Goal: Information Seeking & Learning: Understand process/instructions

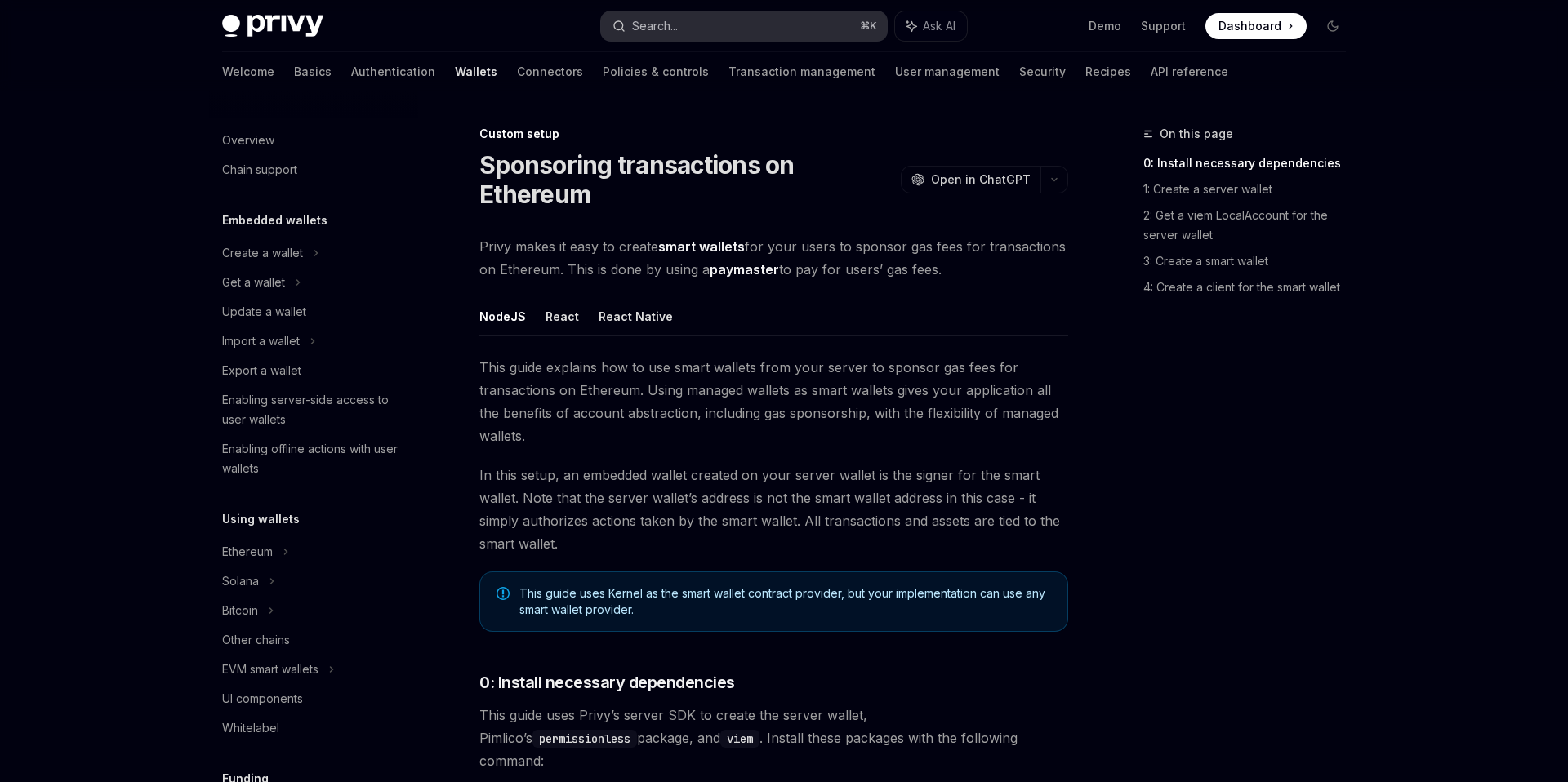
scroll to position [719, 0]
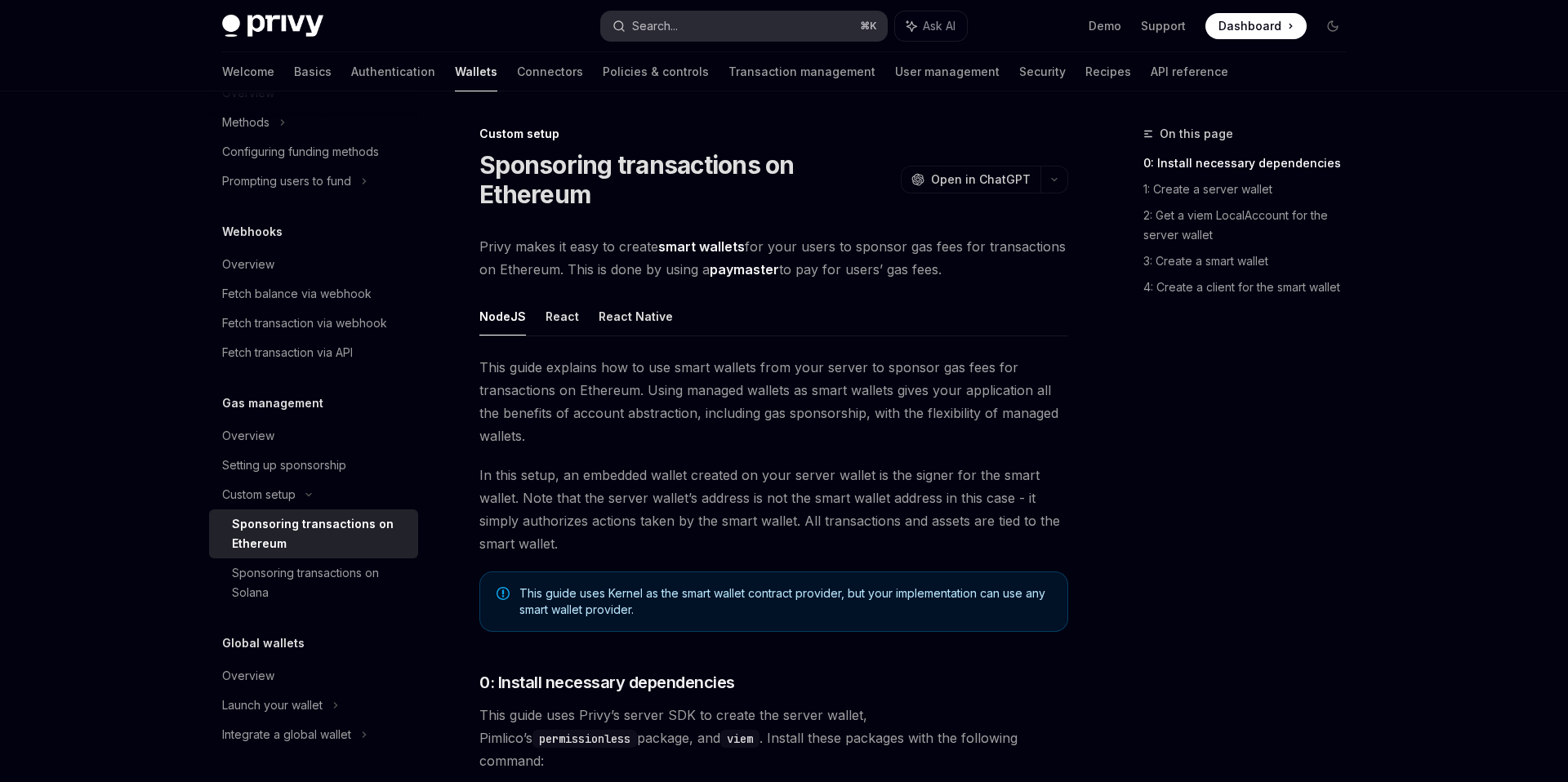
click at [670, 30] on div "Search..." at bounding box center [655, 26] width 45 height 20
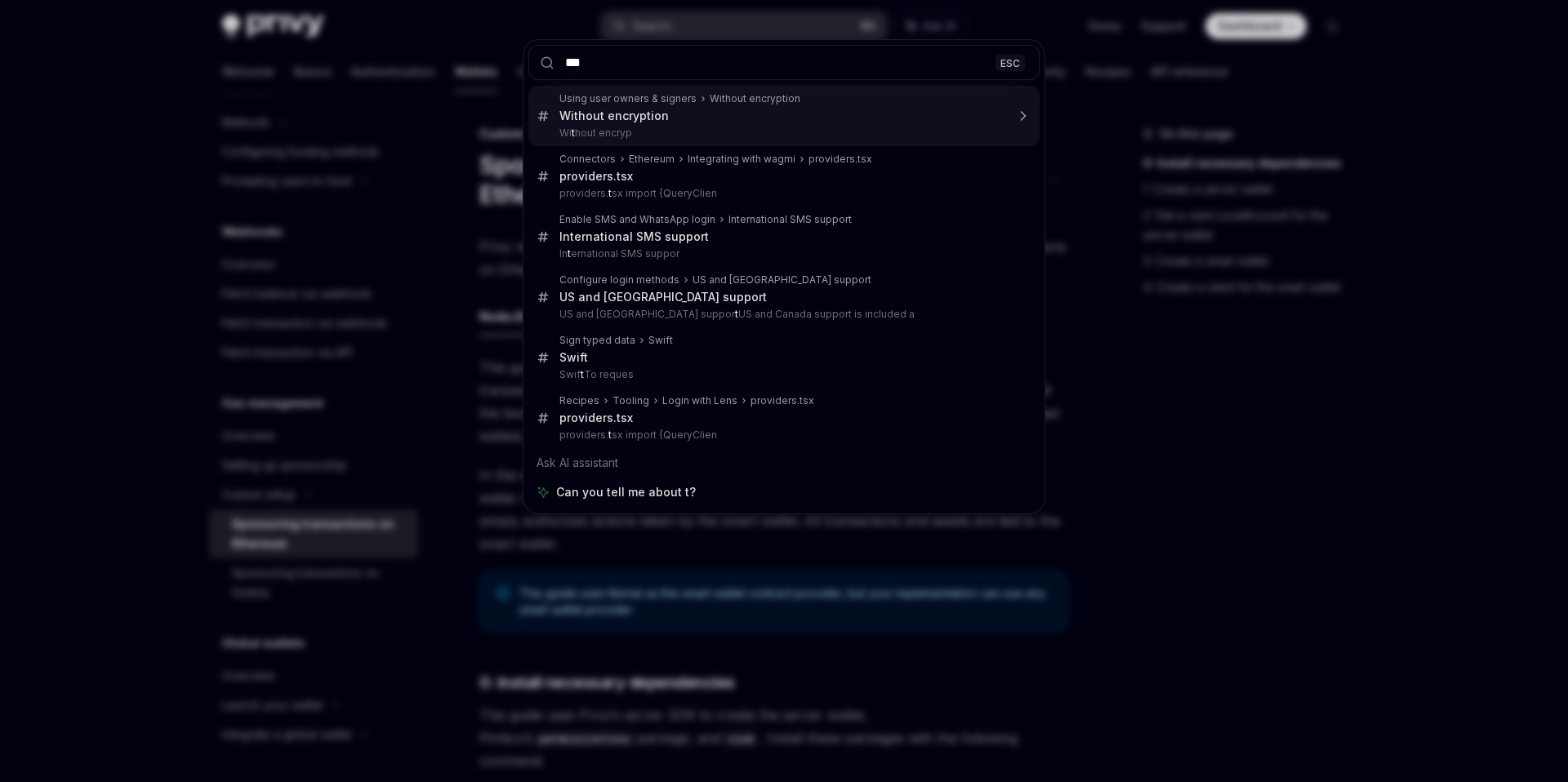
type input "****"
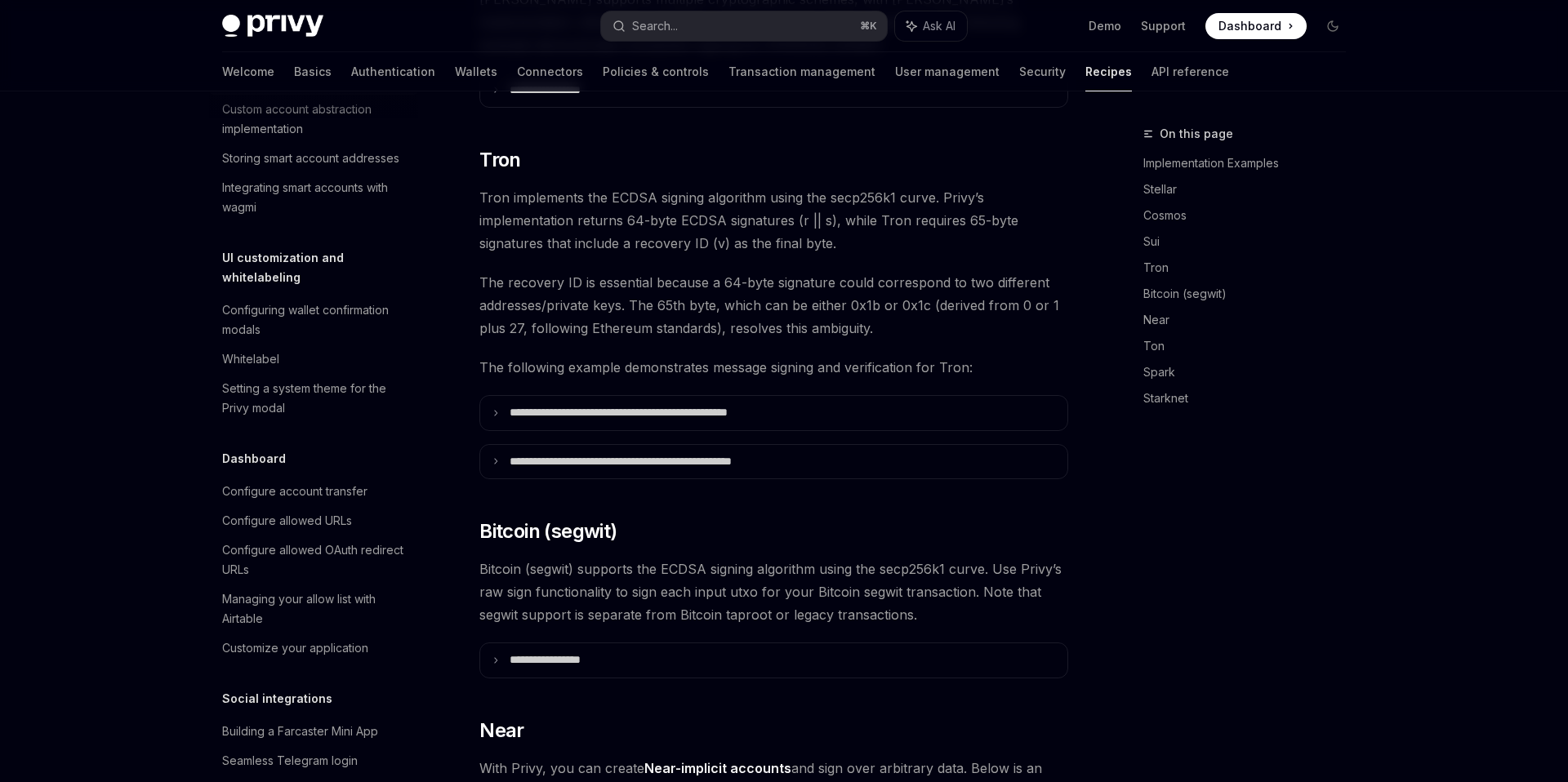
scroll to position [342, 0]
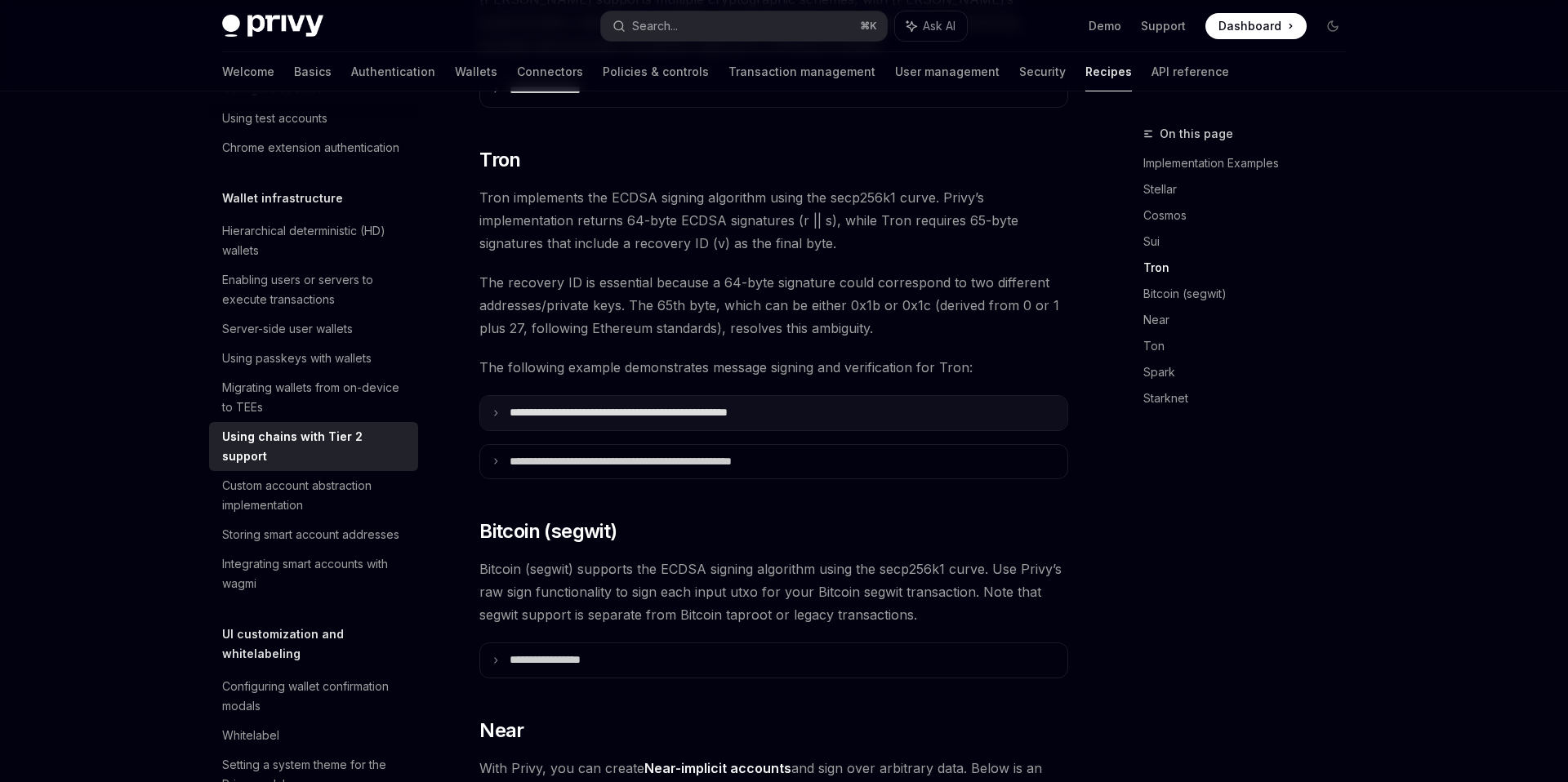
click at [499, 409] on icon at bounding box center [495, 413] width 9 height 9
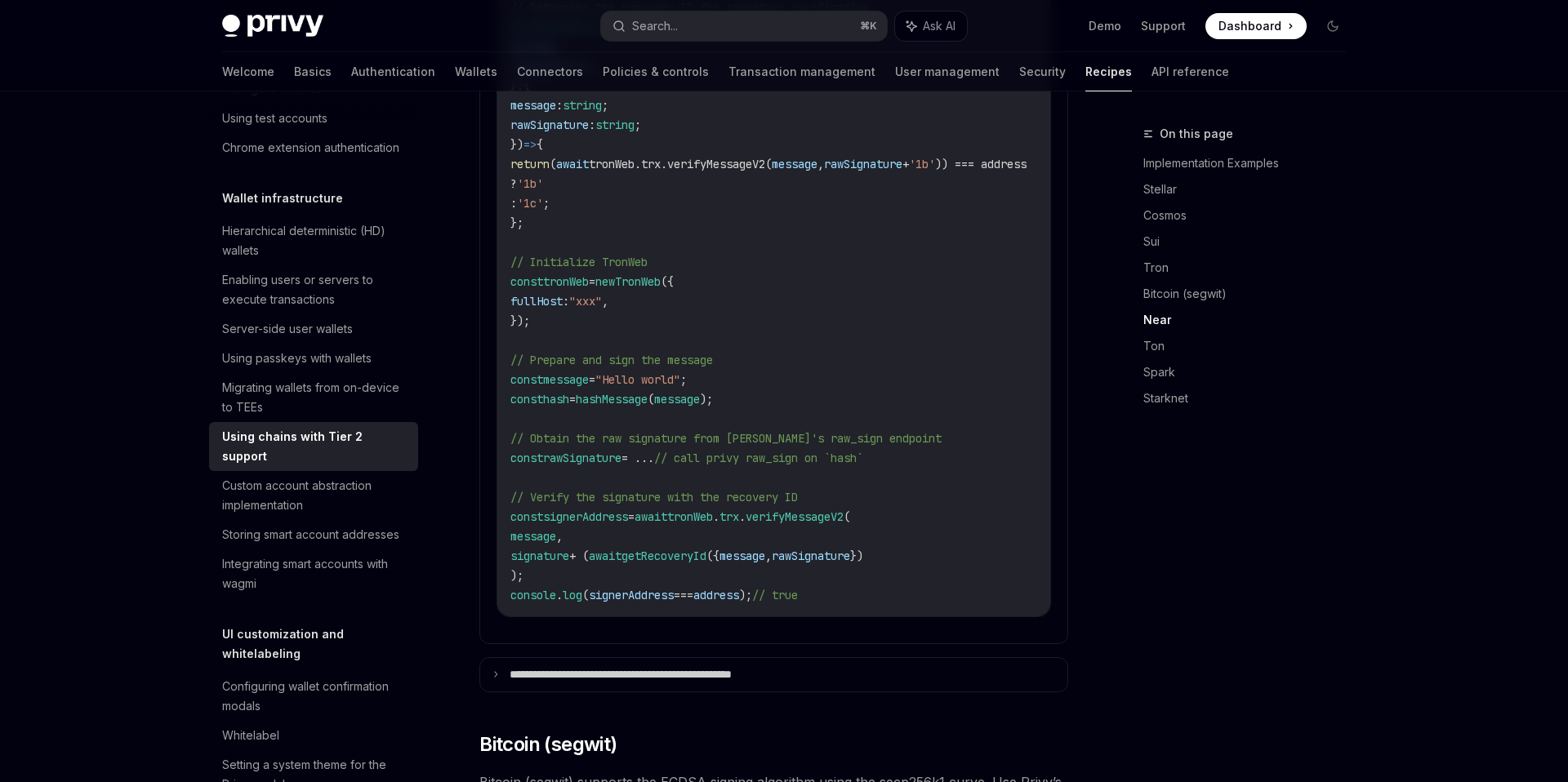
scroll to position [1599, 0]
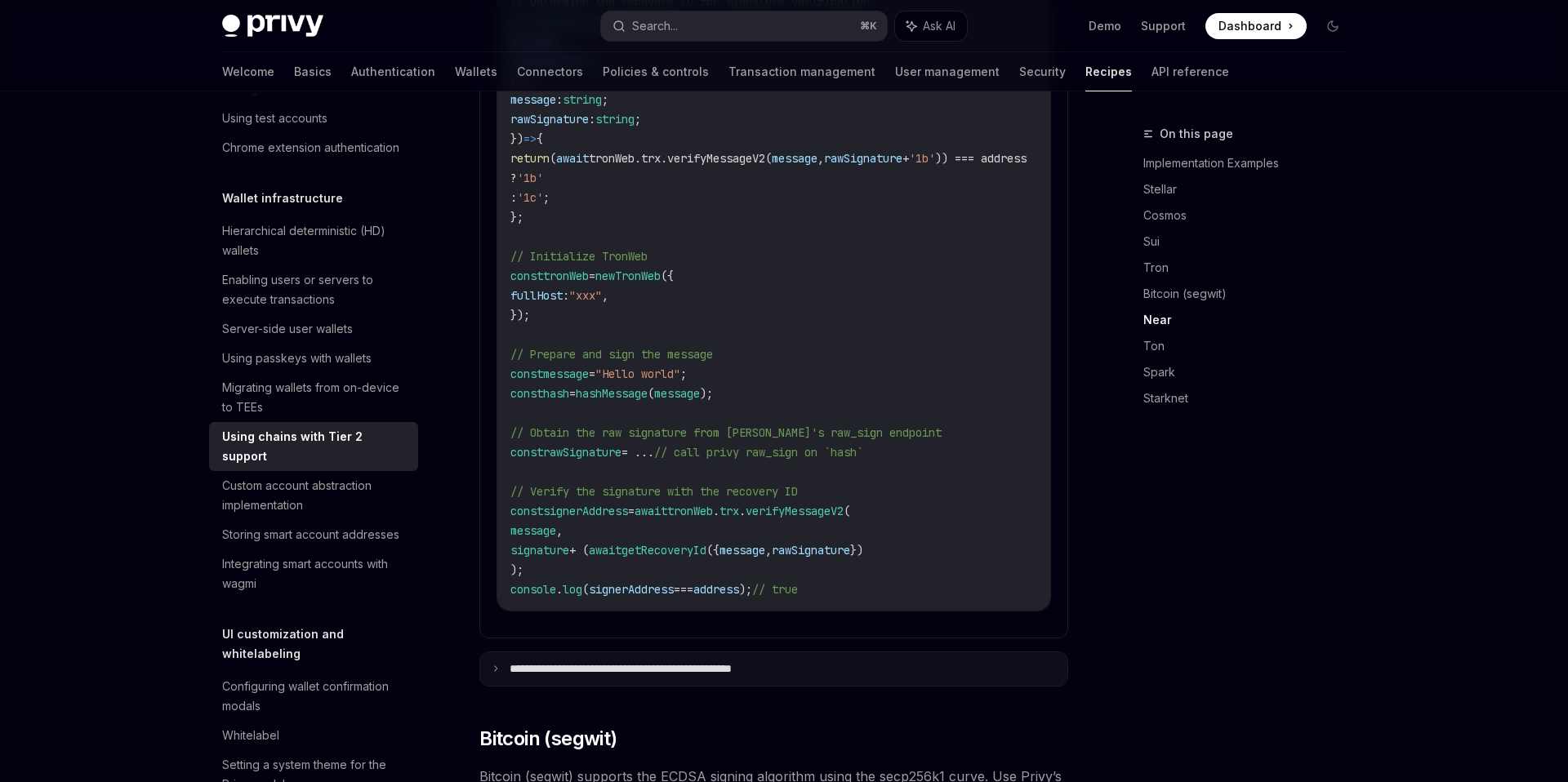
click at [496, 665] on icon at bounding box center [495, 668] width 9 height 9
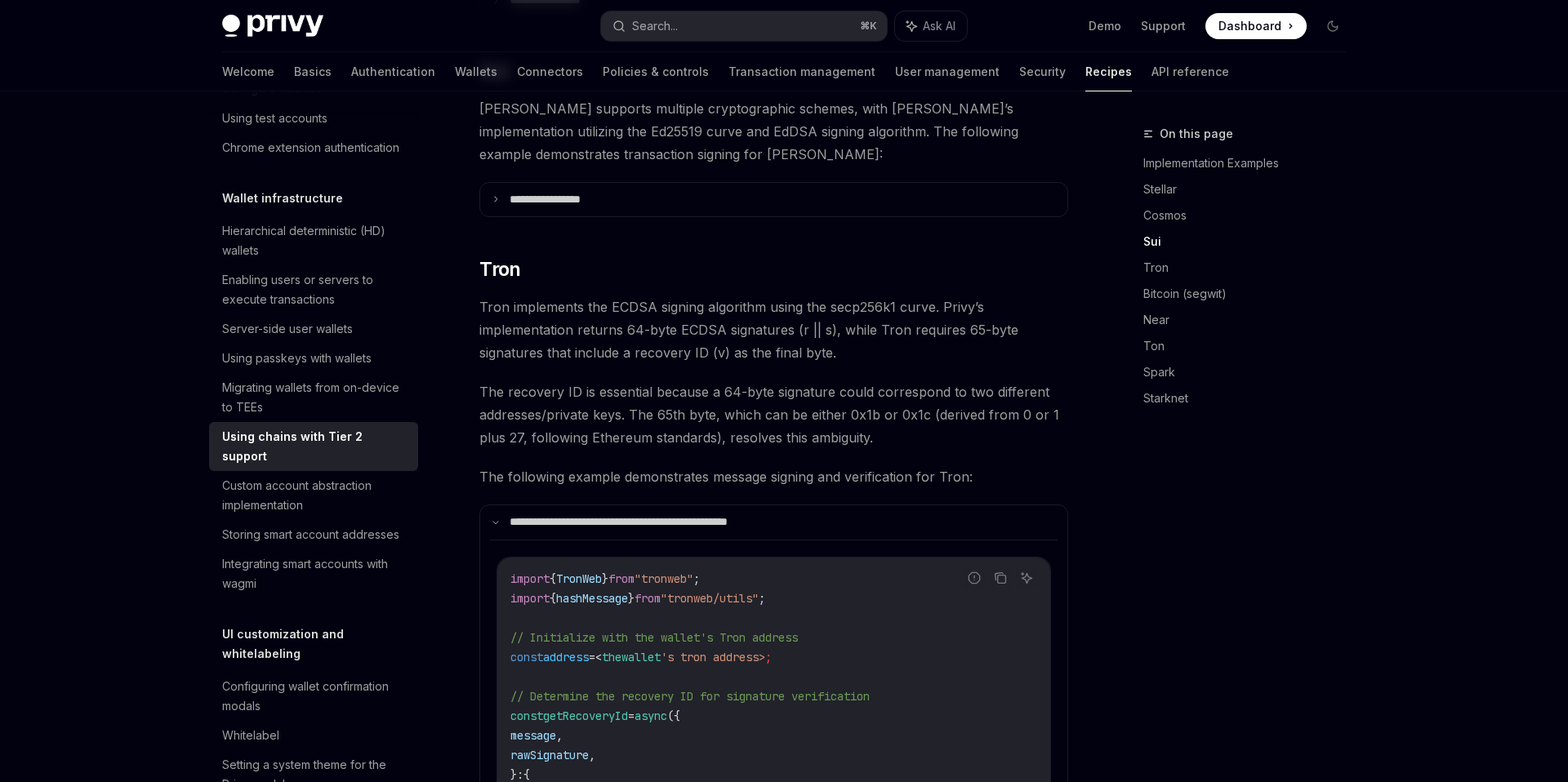
scroll to position [895, 0]
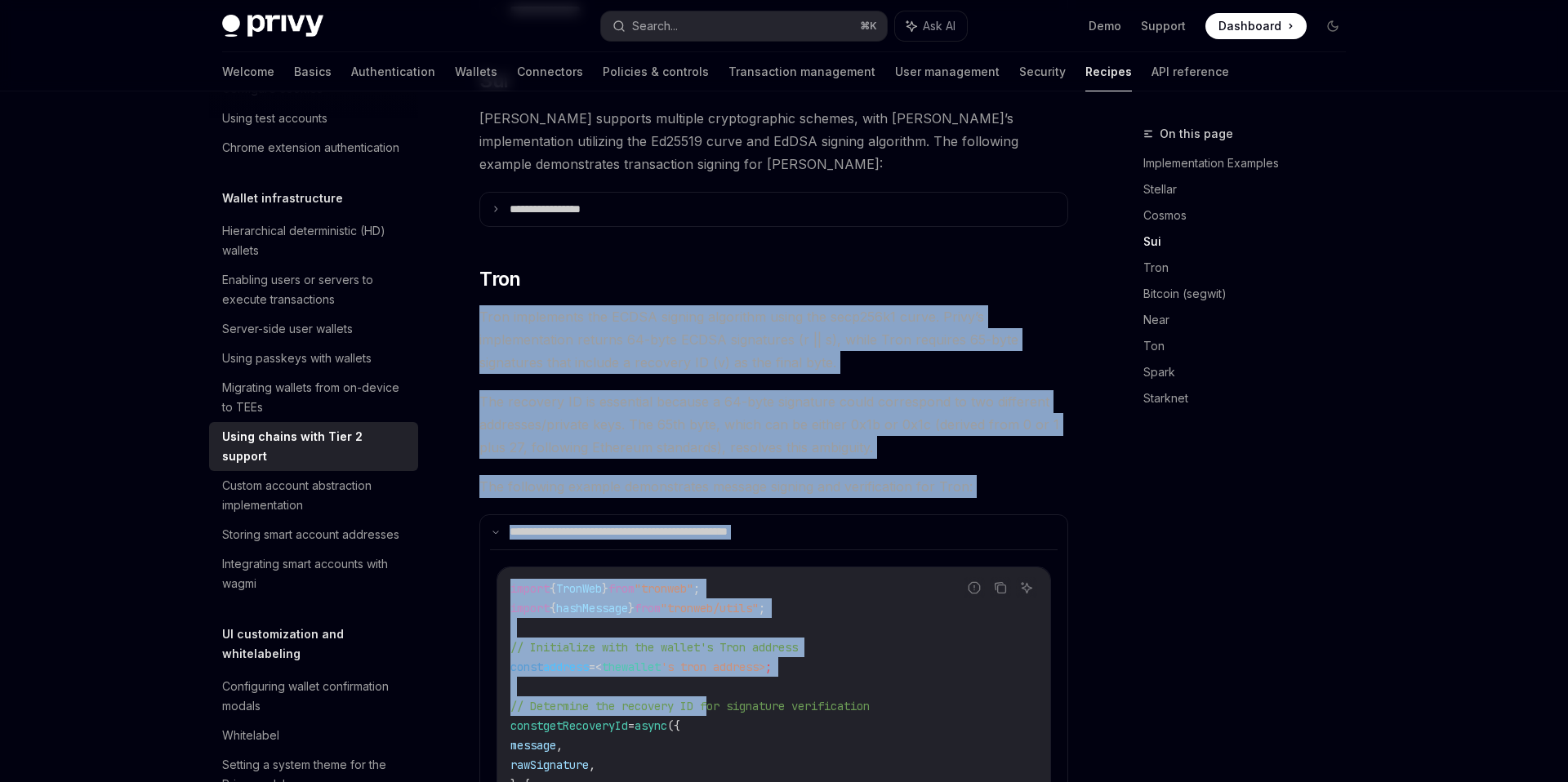
drag, startPoint x: 477, startPoint y: 289, endPoint x: 715, endPoint y: 683, distance: 460.3
click at [995, 605] on div "Copy" at bounding box center [1001, 613] width 36 height 16
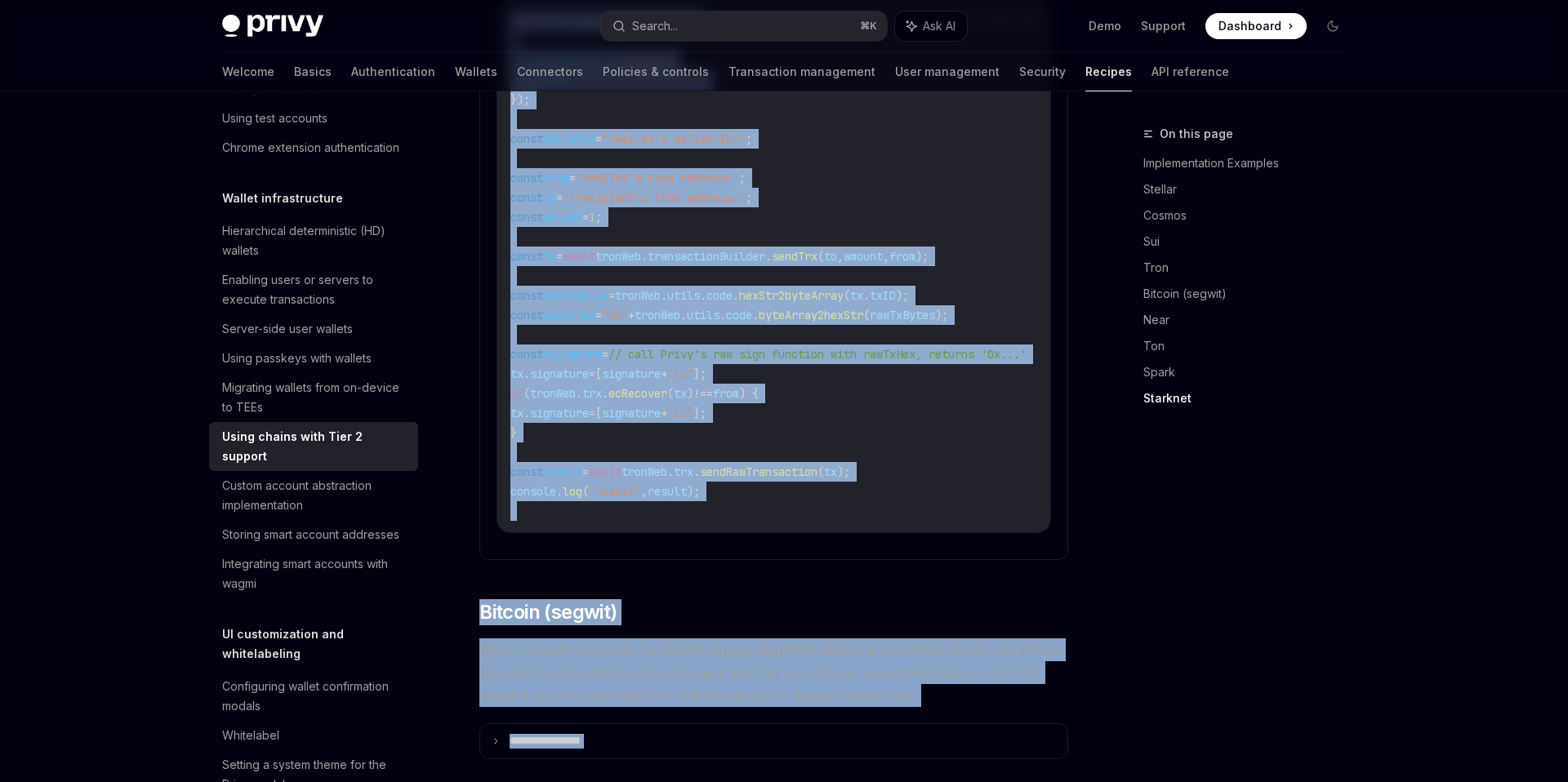
scroll to position [2315, 0]
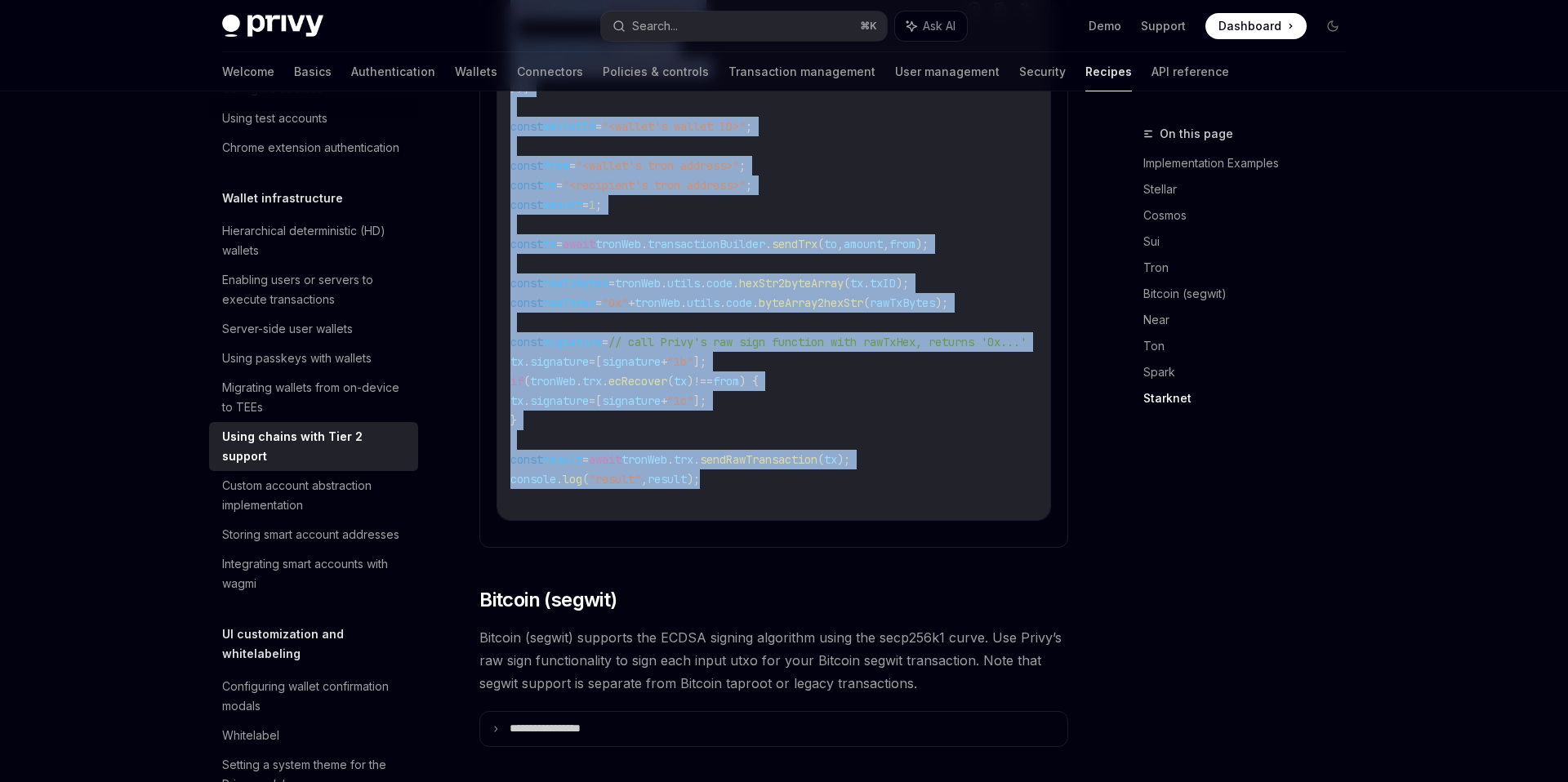
drag, startPoint x: 479, startPoint y: 290, endPoint x: 723, endPoint y: 467, distance: 301.4
copy div "**********"
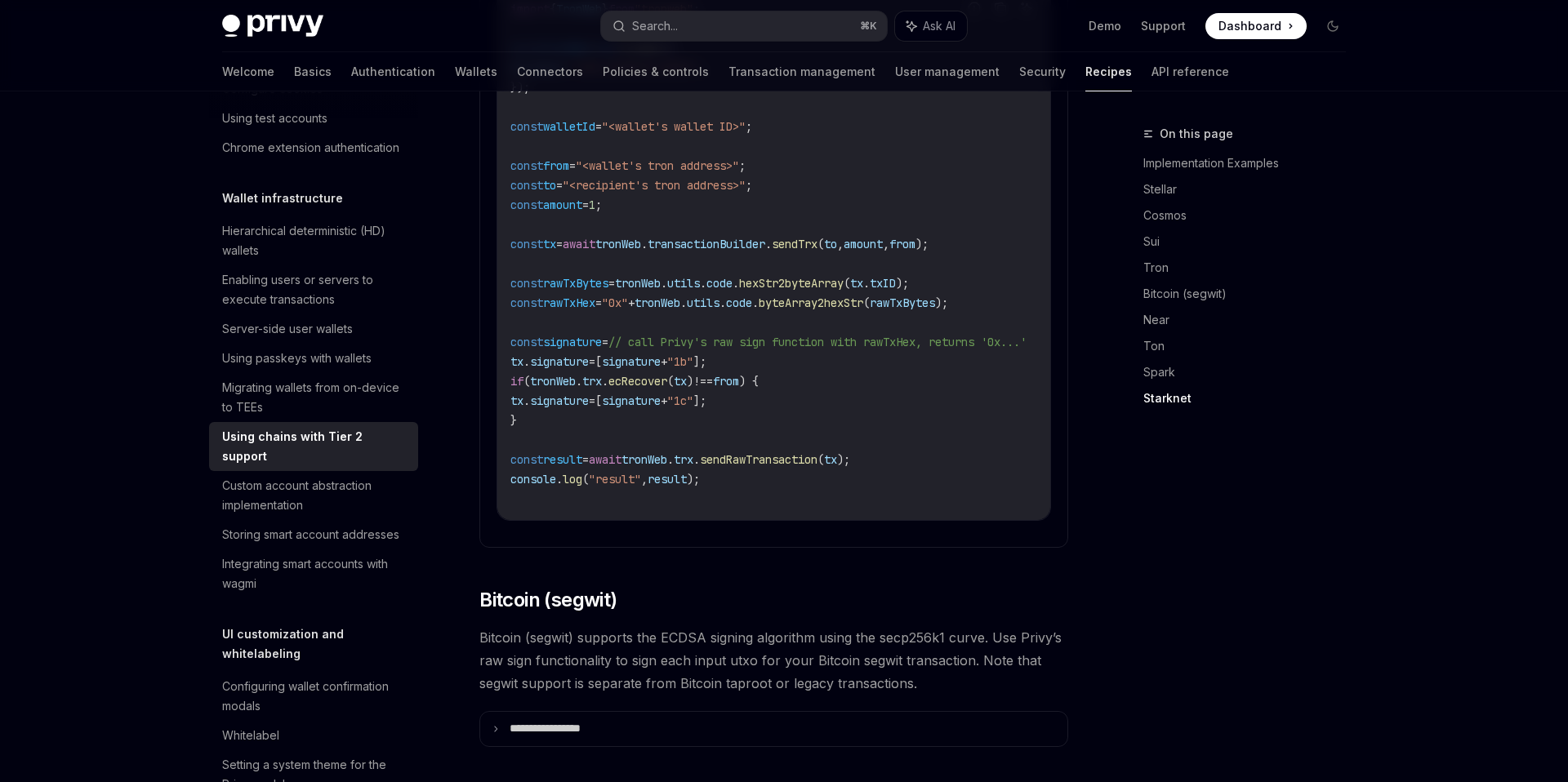
click at [906, 389] on code "import { TronWeb } from "tronweb" ; const tronWeb = new TronWeb ({ fullHost: "h…" at bounding box center [788, 254] width 556 height 509
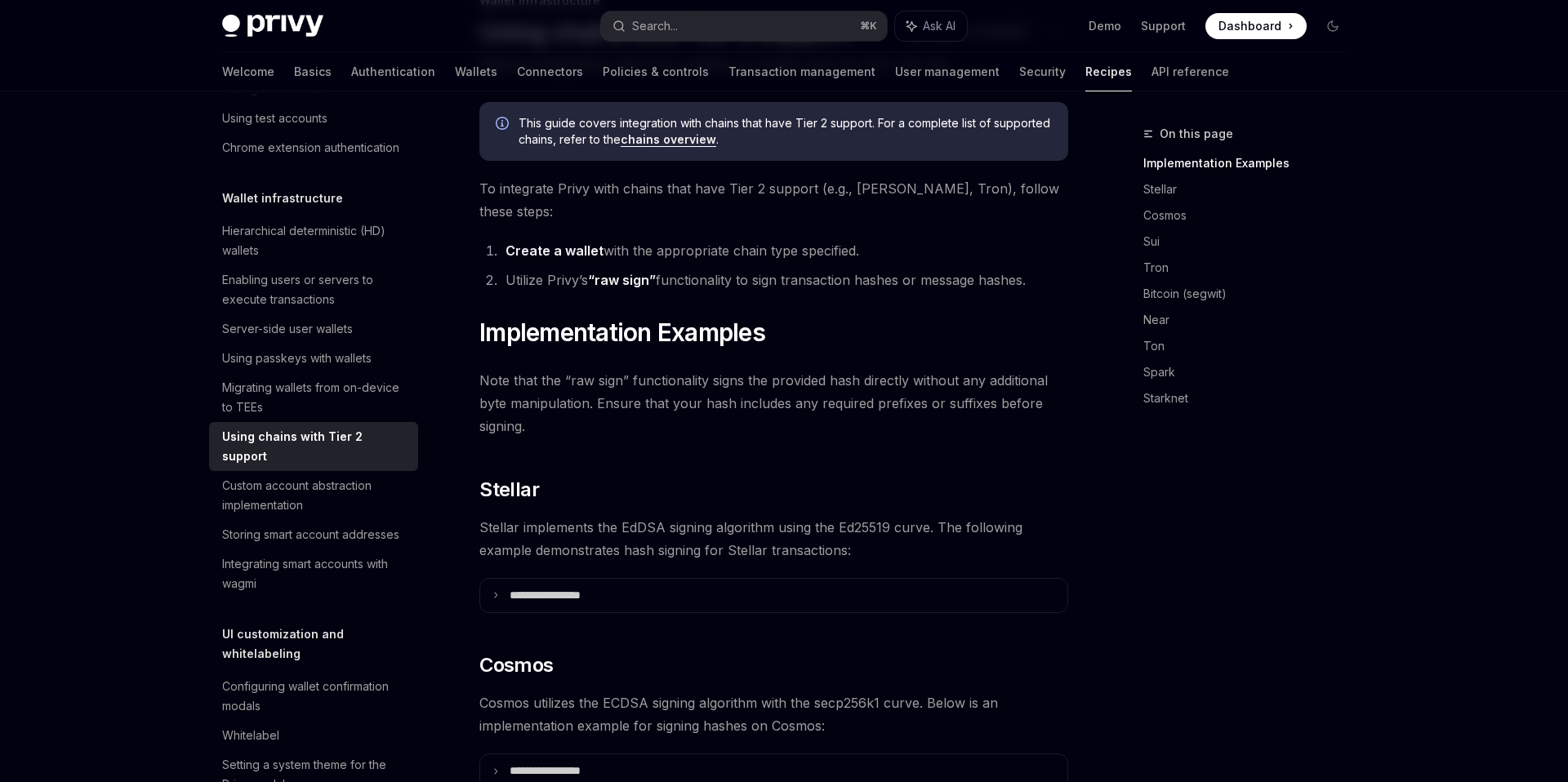
scroll to position [0, 0]
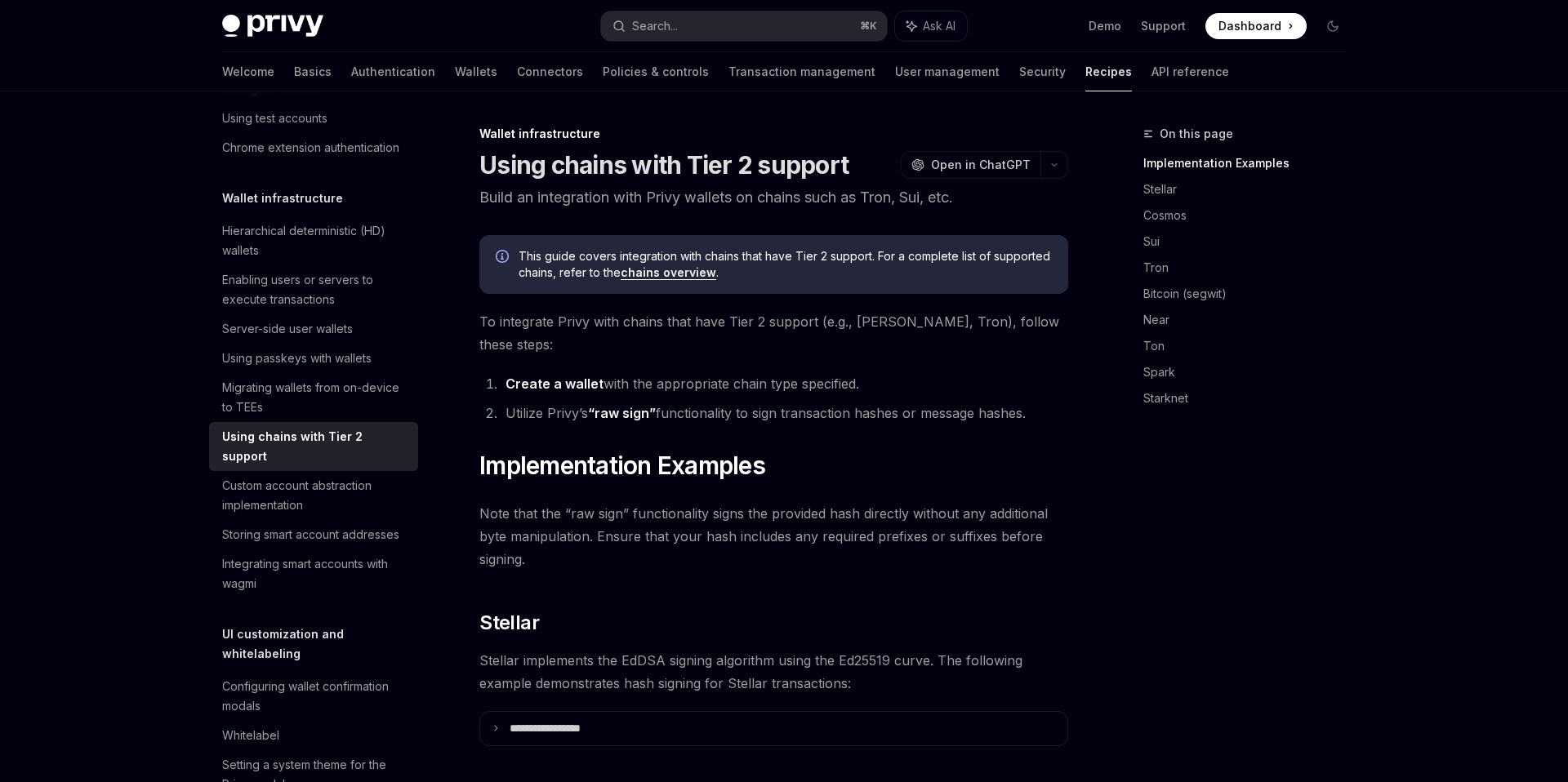
click at [684, 271] on link "chains overview" at bounding box center [668, 273] width 96 height 15
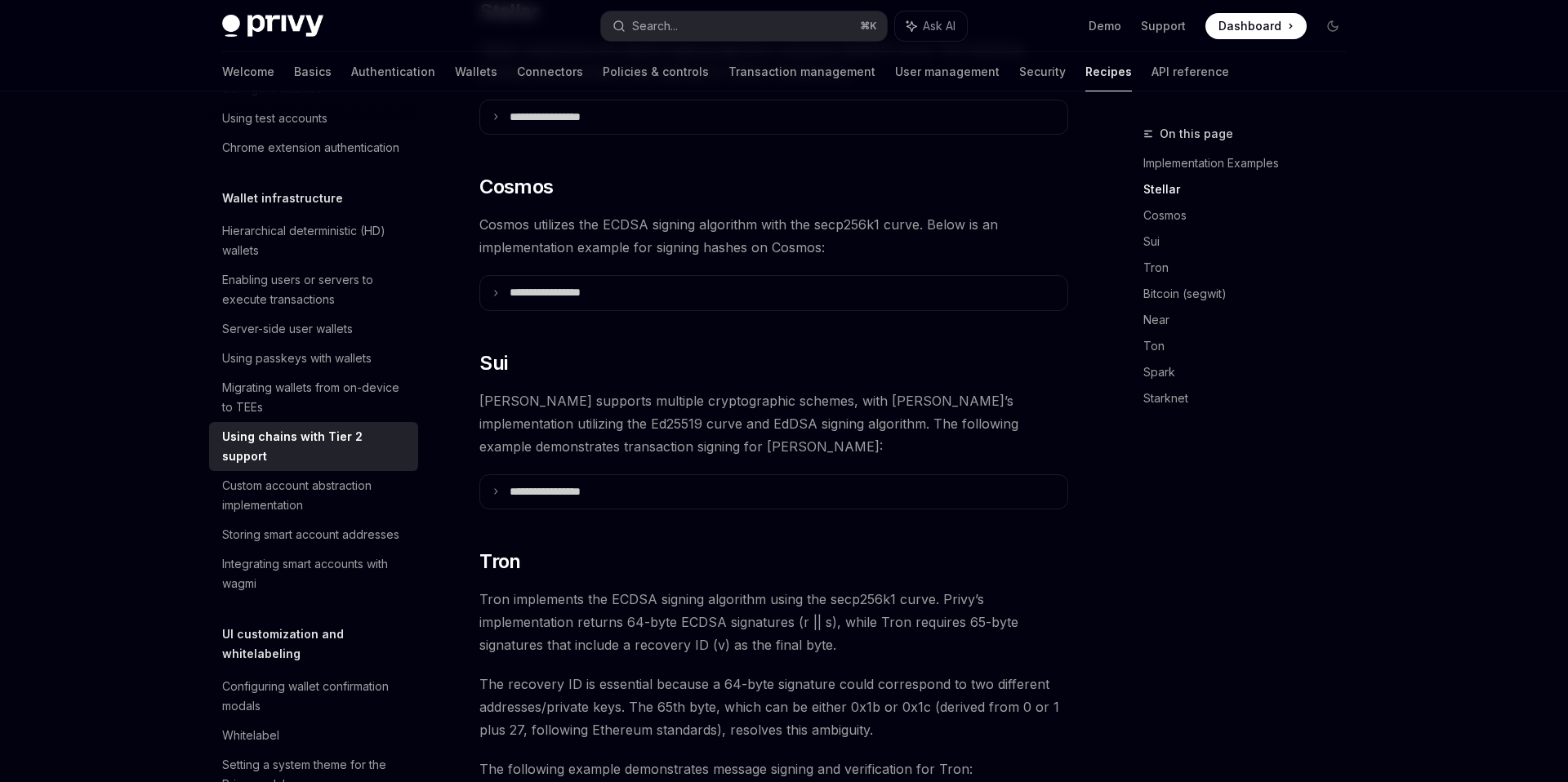
scroll to position [870, 0]
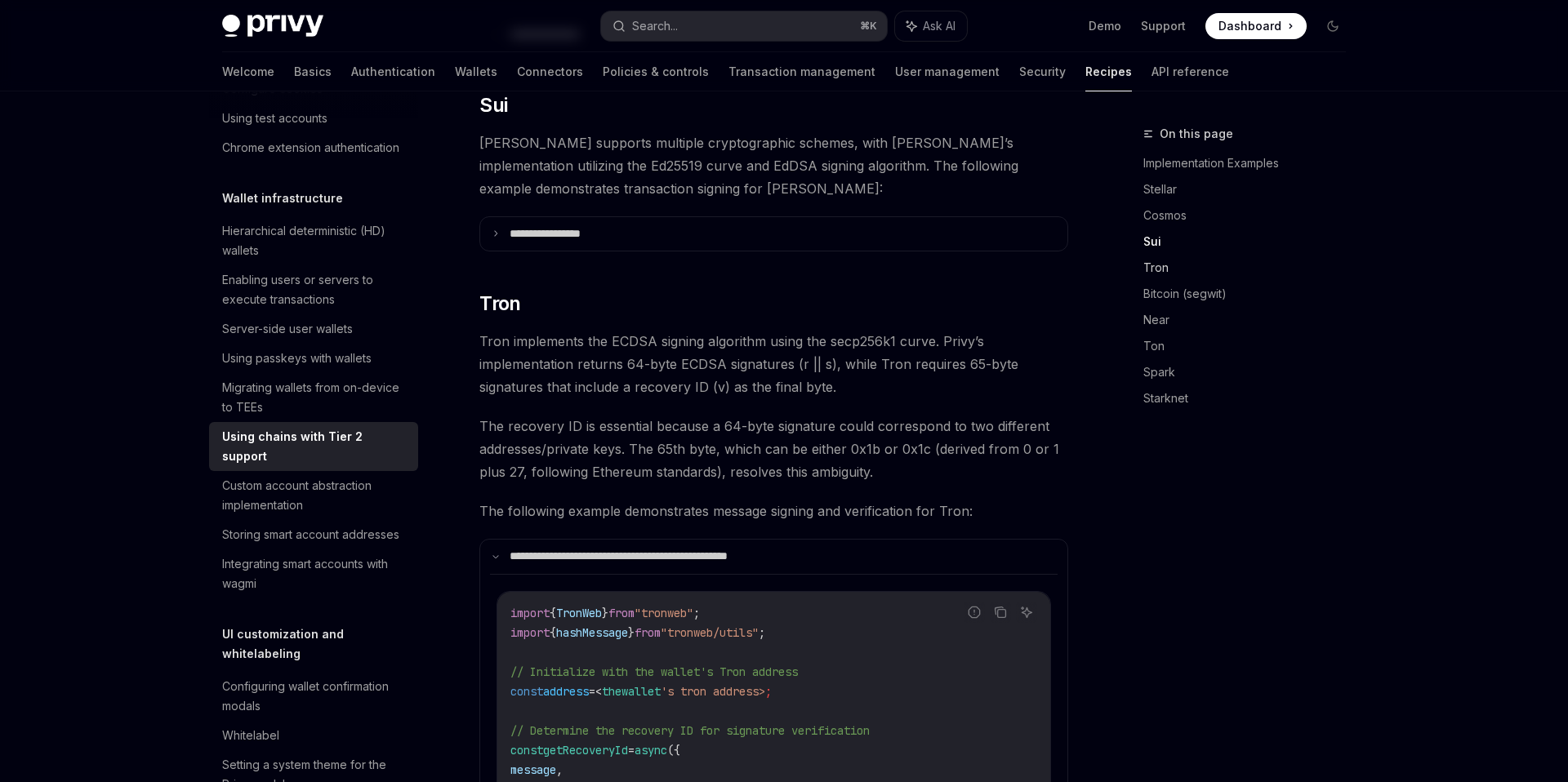
click at [1157, 263] on link "Tron" at bounding box center [1252, 268] width 216 height 27
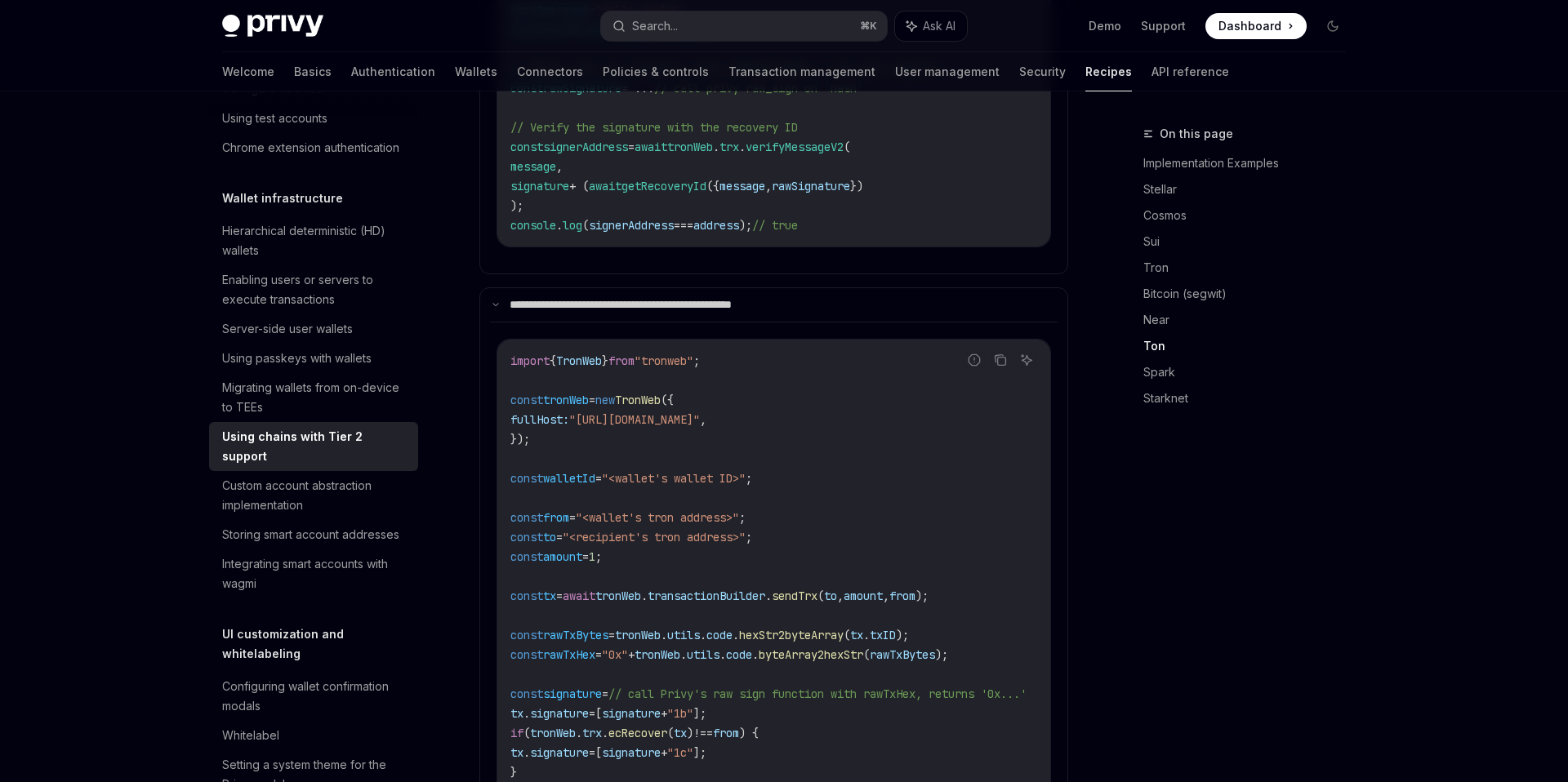
scroll to position [1972, 0]
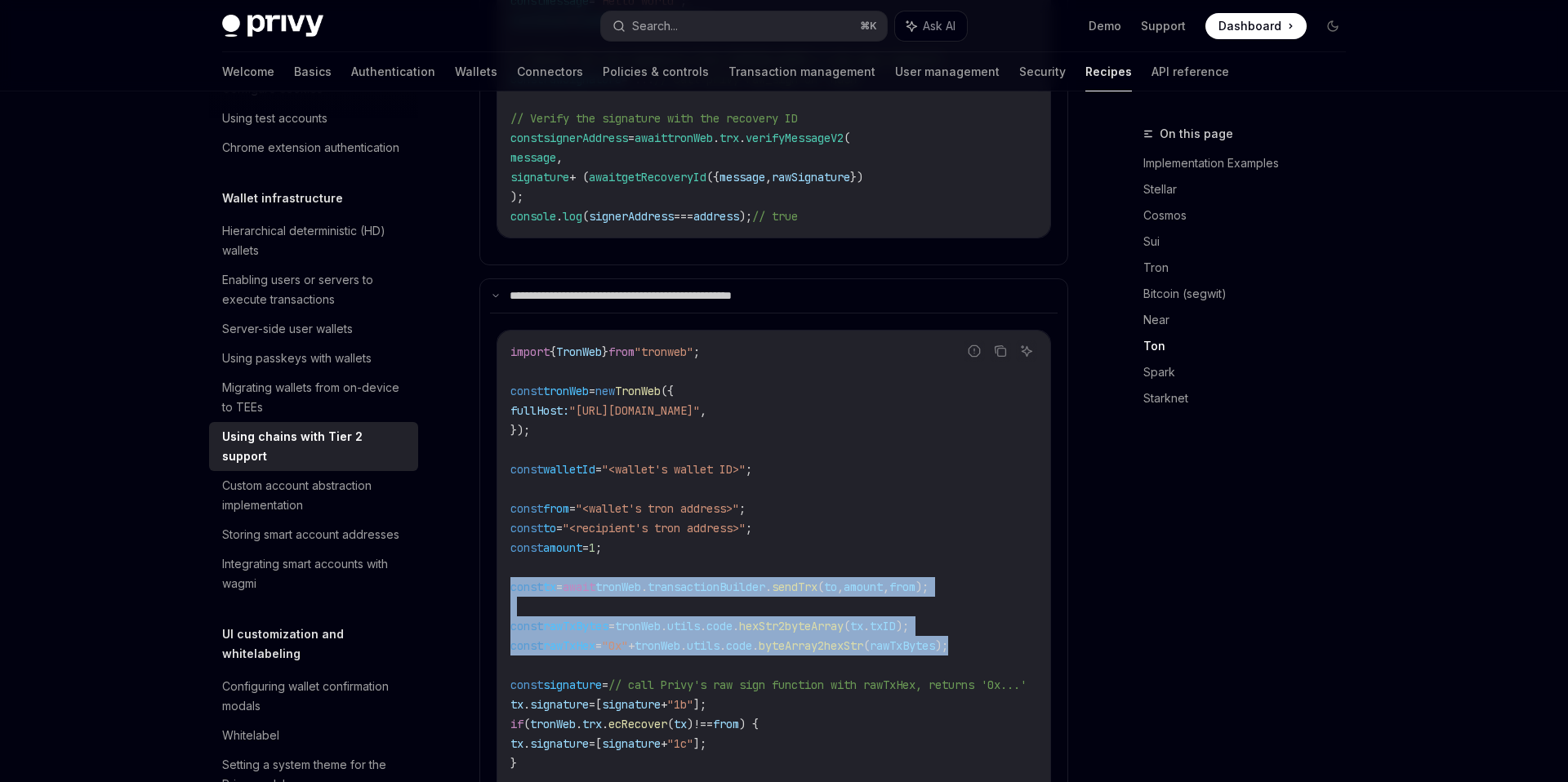
drag, startPoint x: 1013, startPoint y: 629, endPoint x: 507, endPoint y: 564, distance: 510.2
click at [507, 564] on div "import { TronWeb } from "tronweb" ; const tronWeb = new TronWeb ({ fullHost: "h…" at bounding box center [774, 596] width 553 height 532
copy code "const tx = await tronWeb . transactionBuilder . sendTrx ( to , amount , from );…"
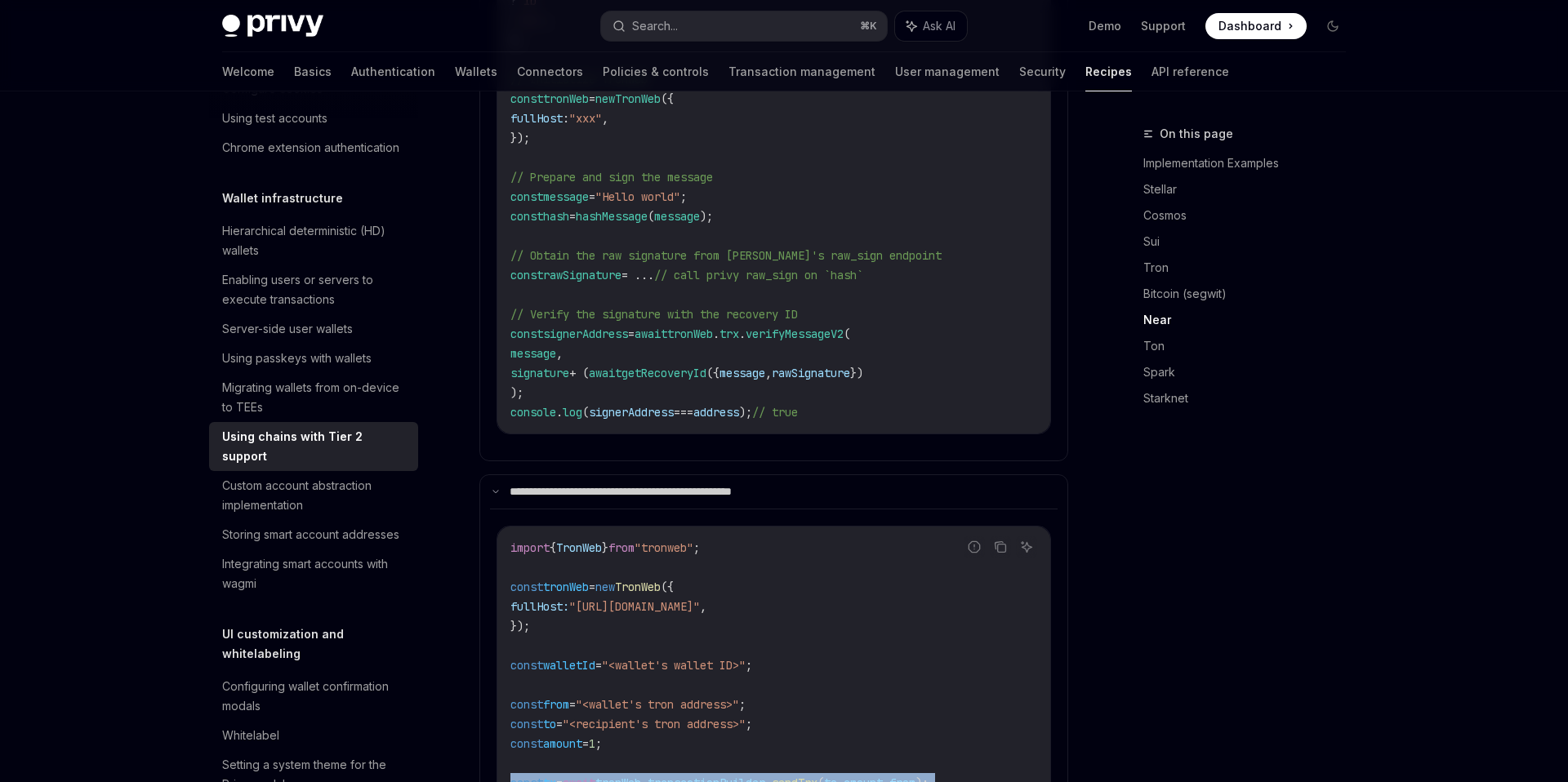
scroll to position [342, 0]
click at [529, 365] on code "import { TronWeb } from "tronweb" ; import { hashMessage } from "tronweb/utils"…" at bounding box center [788, 60] width 556 height 725
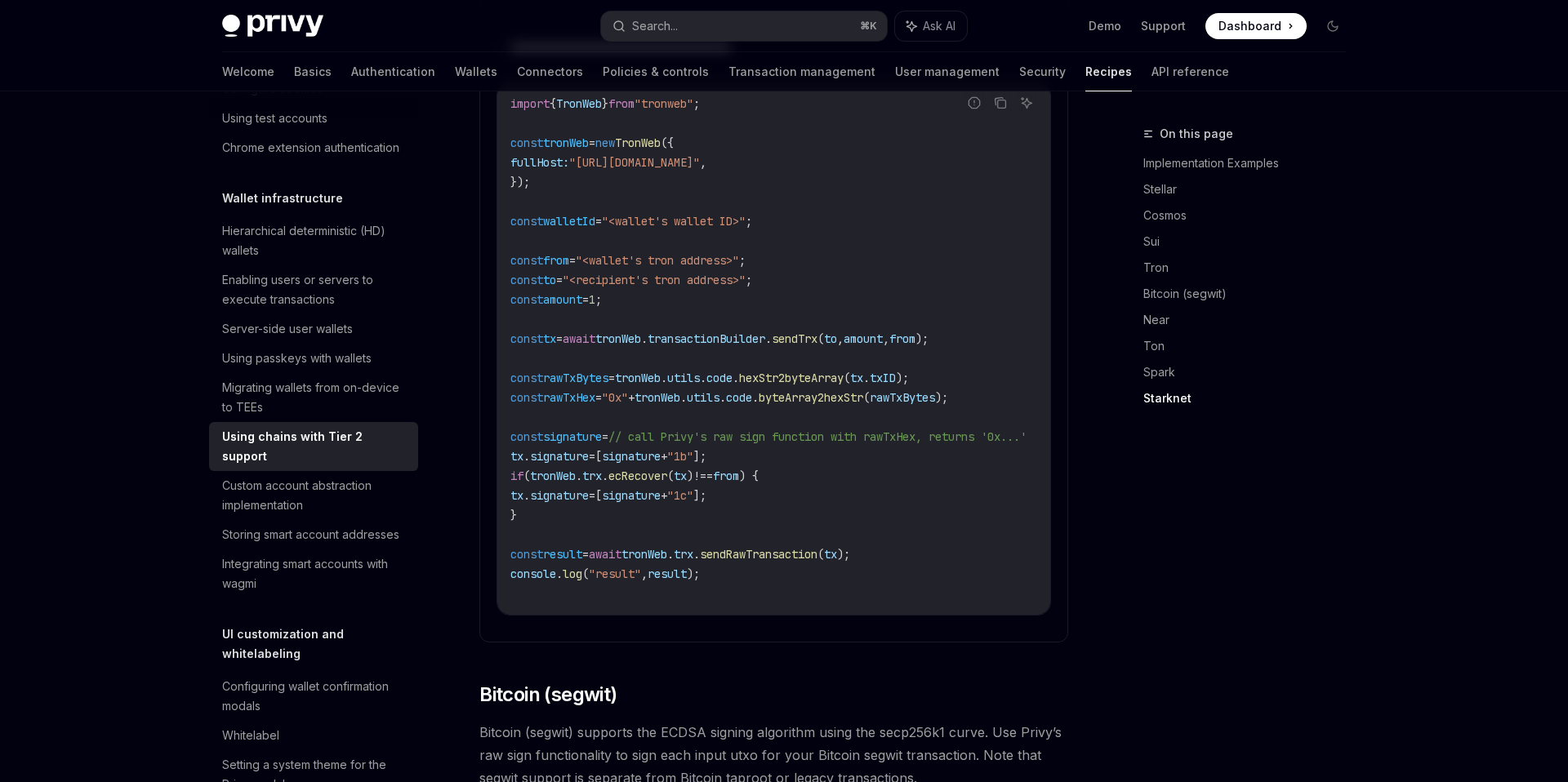
scroll to position [2224, 0]
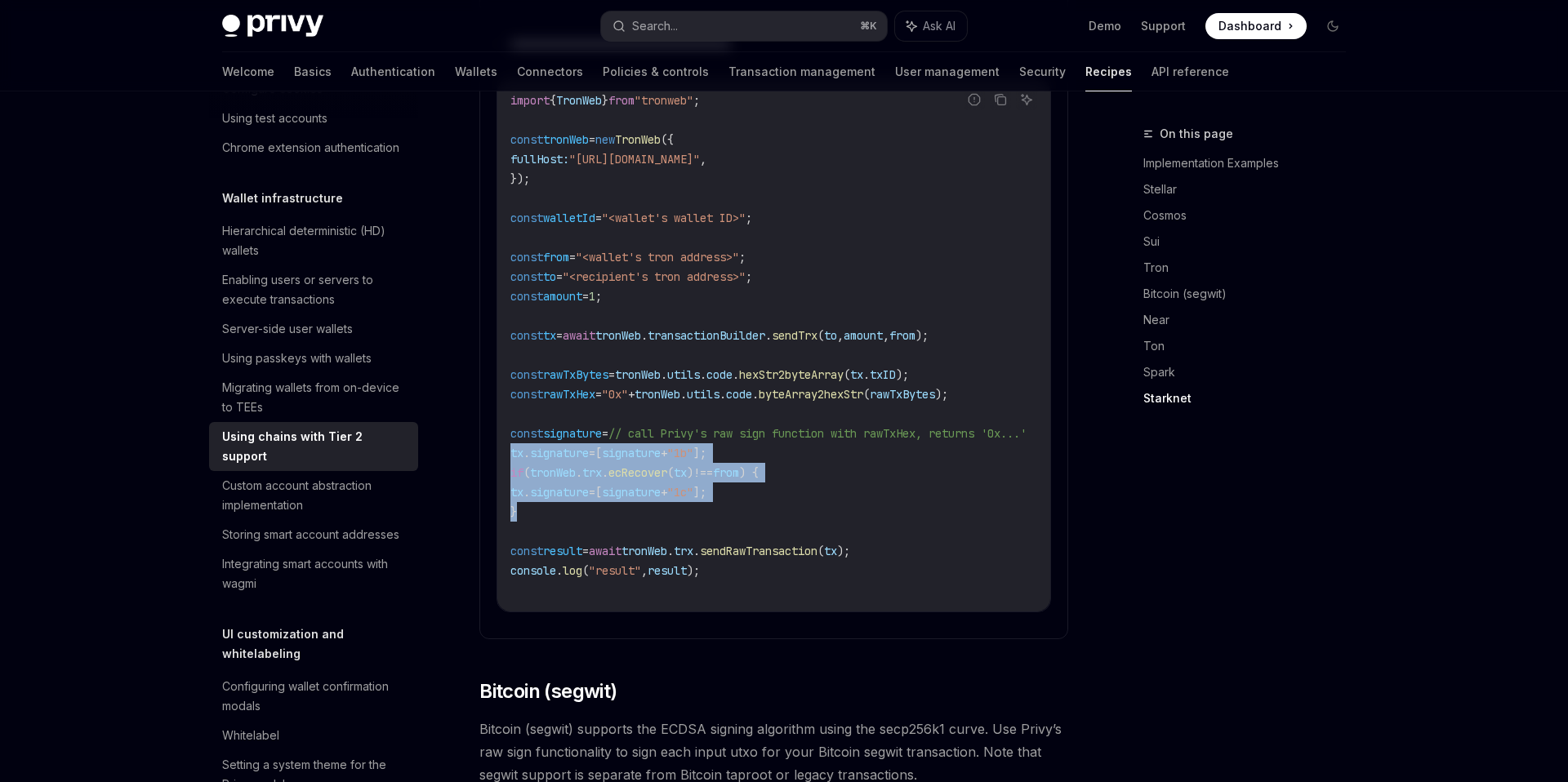
drag, startPoint x: 525, startPoint y: 492, endPoint x: 511, endPoint y: 442, distance: 51.9
click at [511, 442] on code "import { TronWeb } from "tronweb" ; const tronWeb = new TronWeb ({ fullHost: "h…" at bounding box center [788, 346] width 556 height 509
copy code "tx . signature = [ signature + "1b" ]; if ( tronWeb . trx . ecRecover ( tx ) !=…"
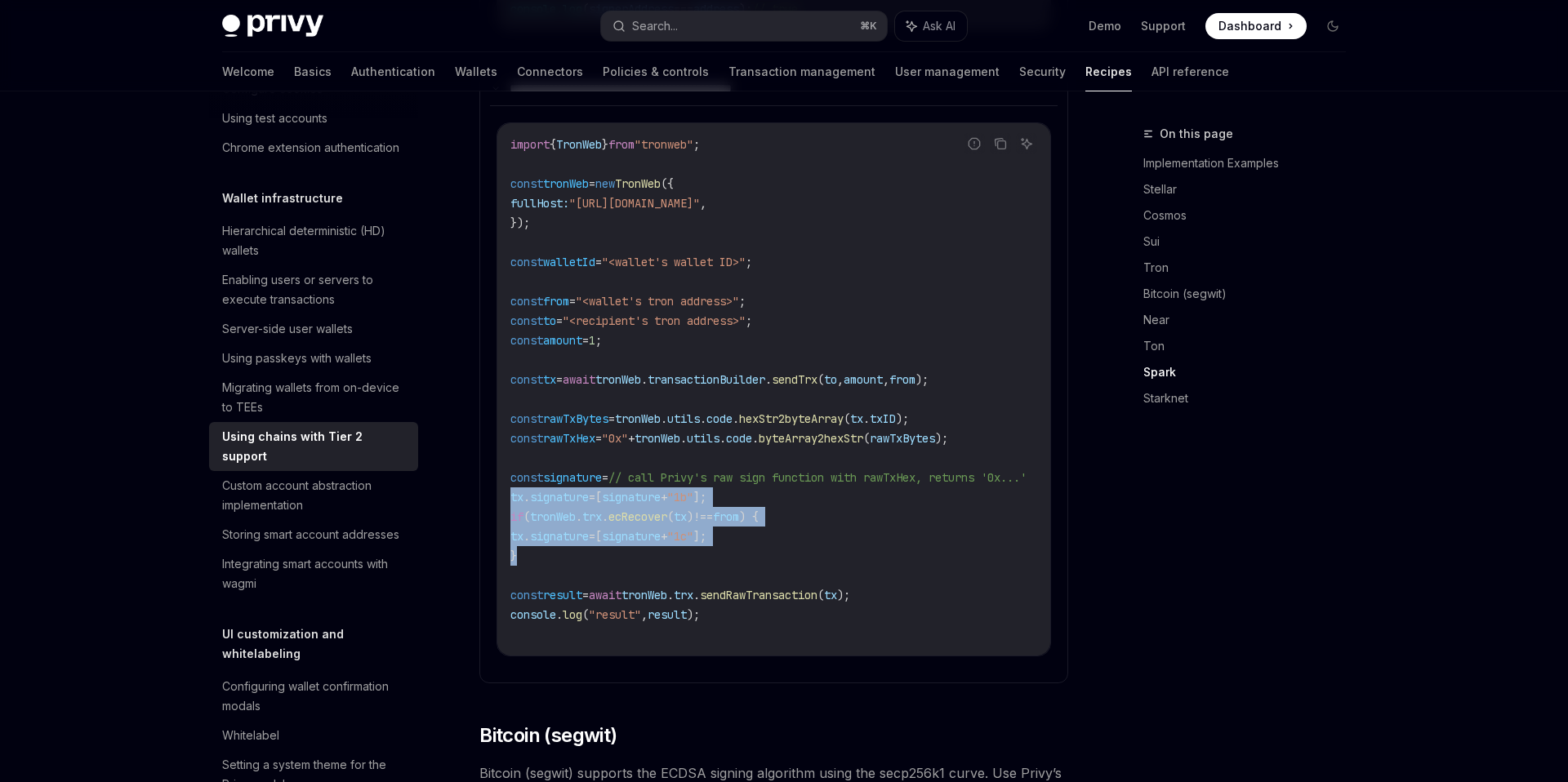
scroll to position [2180, 0]
click at [918, 523] on code "import { TronWeb } from "tronweb" ; const tronWeb = new TronWeb ({ fullHost: "h…" at bounding box center [788, 388] width 556 height 509
drag, startPoint x: 525, startPoint y: 550, endPoint x: 509, endPoint y: 506, distance: 46.8
click at [510, 506] on code "import { TronWeb } from "tronweb" ; const tronWeb = new TronWeb ({ fullHost: "h…" at bounding box center [788, 388] width 556 height 509
copy code "if ( tronWeb . trx . ecRecover ( tx ) !== from ) { tx . signature = [ signature…"
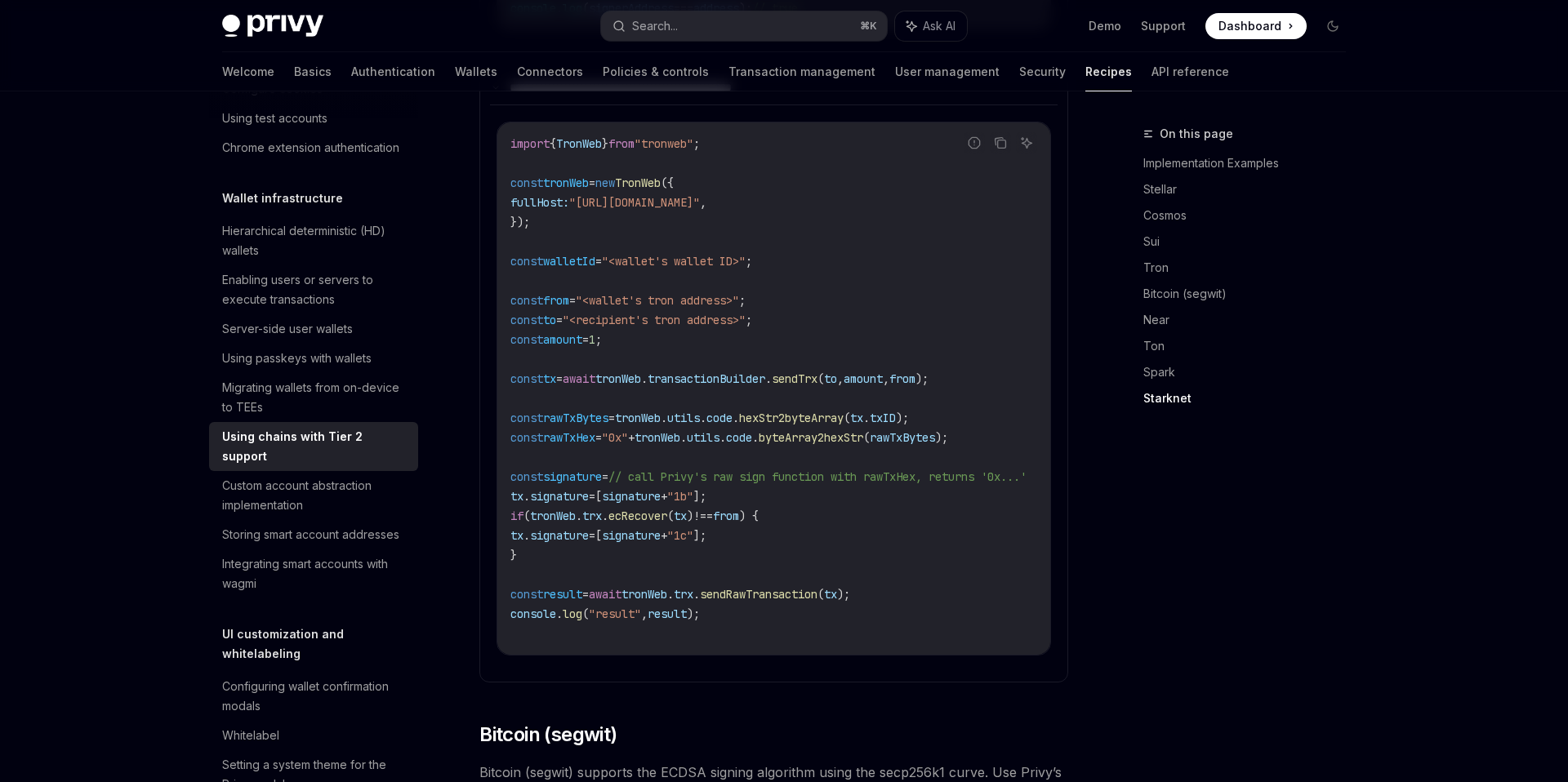
click at [885, 590] on code "import { TronWeb } from "tronweb" ; const tronWeb = new TronWeb ({ fullHost: "h…" at bounding box center [788, 388] width 556 height 509
drag, startPoint x: 899, startPoint y: 580, endPoint x: 504, endPoint y: 574, distance: 395.0
click at [504, 574] on div "import { TronWeb } from "tronweb" ; const tronWeb = new TronWeb ({ fullHost: "h…" at bounding box center [774, 388] width 553 height 532
copy span "const result = await tronWeb . trx . sendRawTransaction ( tx );"
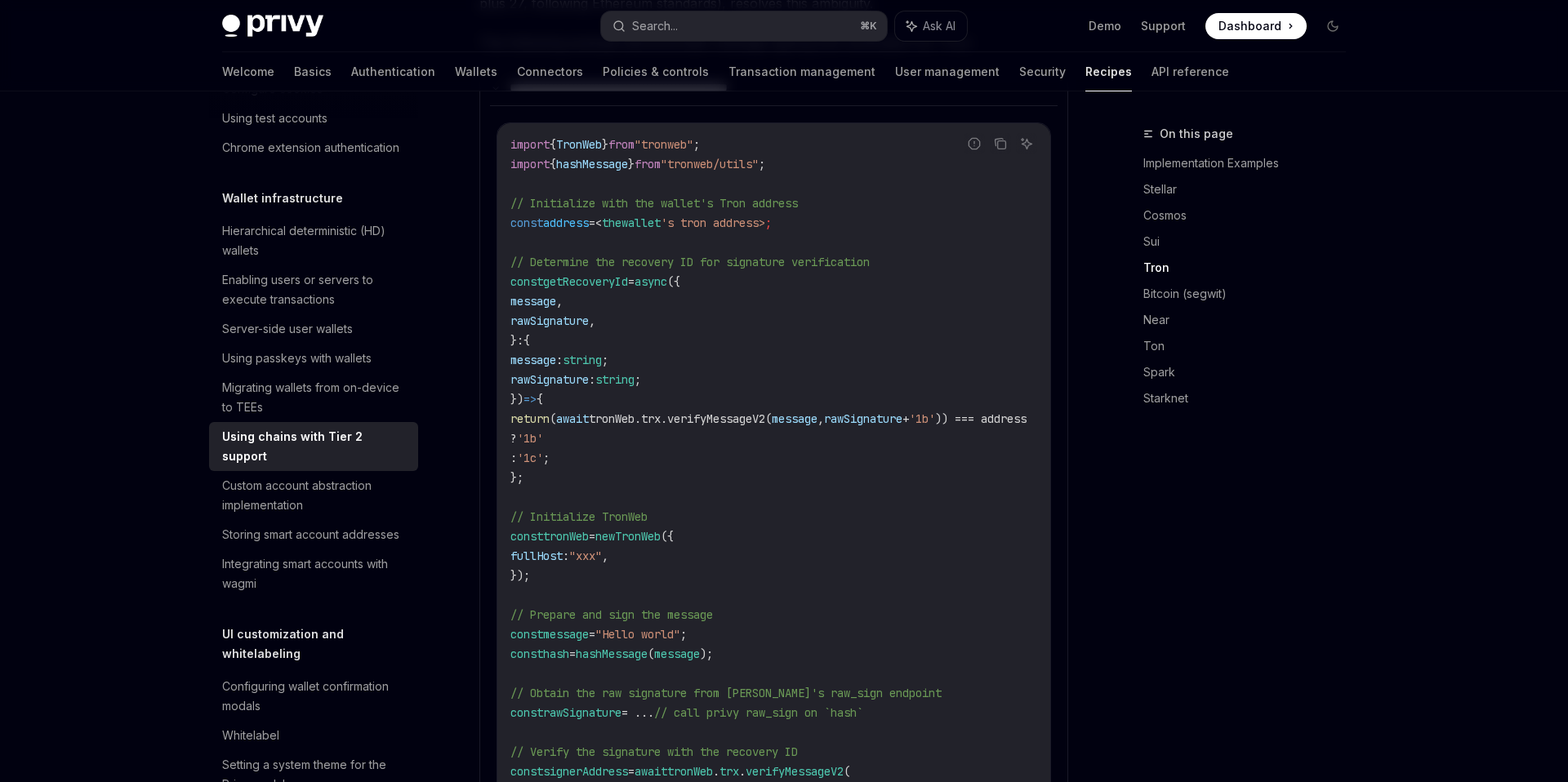
scroll to position [1315, 0]
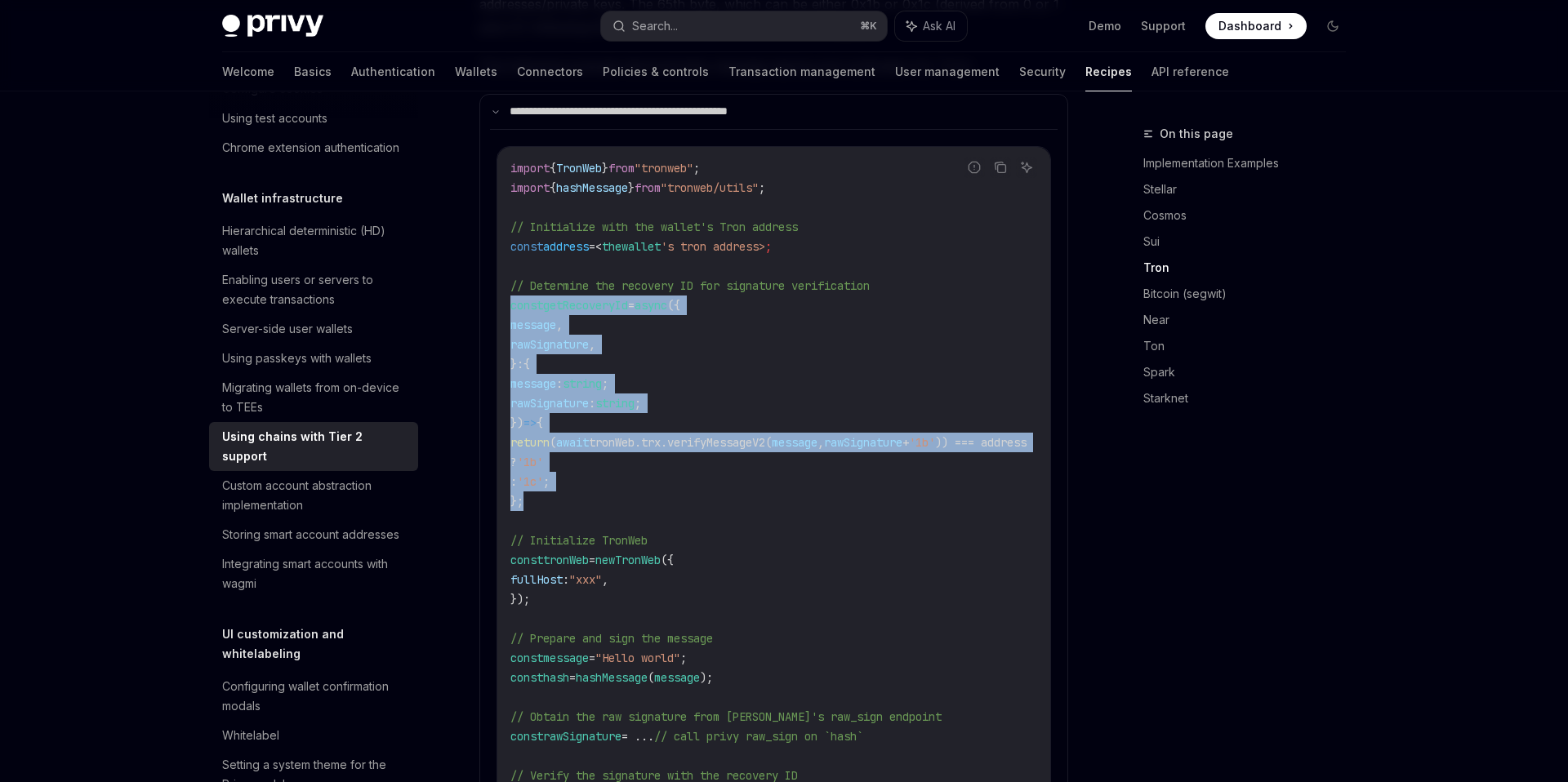
drag, startPoint x: 531, startPoint y: 477, endPoint x: 510, endPoint y: 281, distance: 197.1
click at [510, 281] on code "import { TronWeb } from "tronweb" ; import { hashMessage } from "tronweb/utils"…" at bounding box center [788, 521] width 556 height 725
copy code "const getRecoveryId = async ({ message , rawSignature , } : { message : string …"
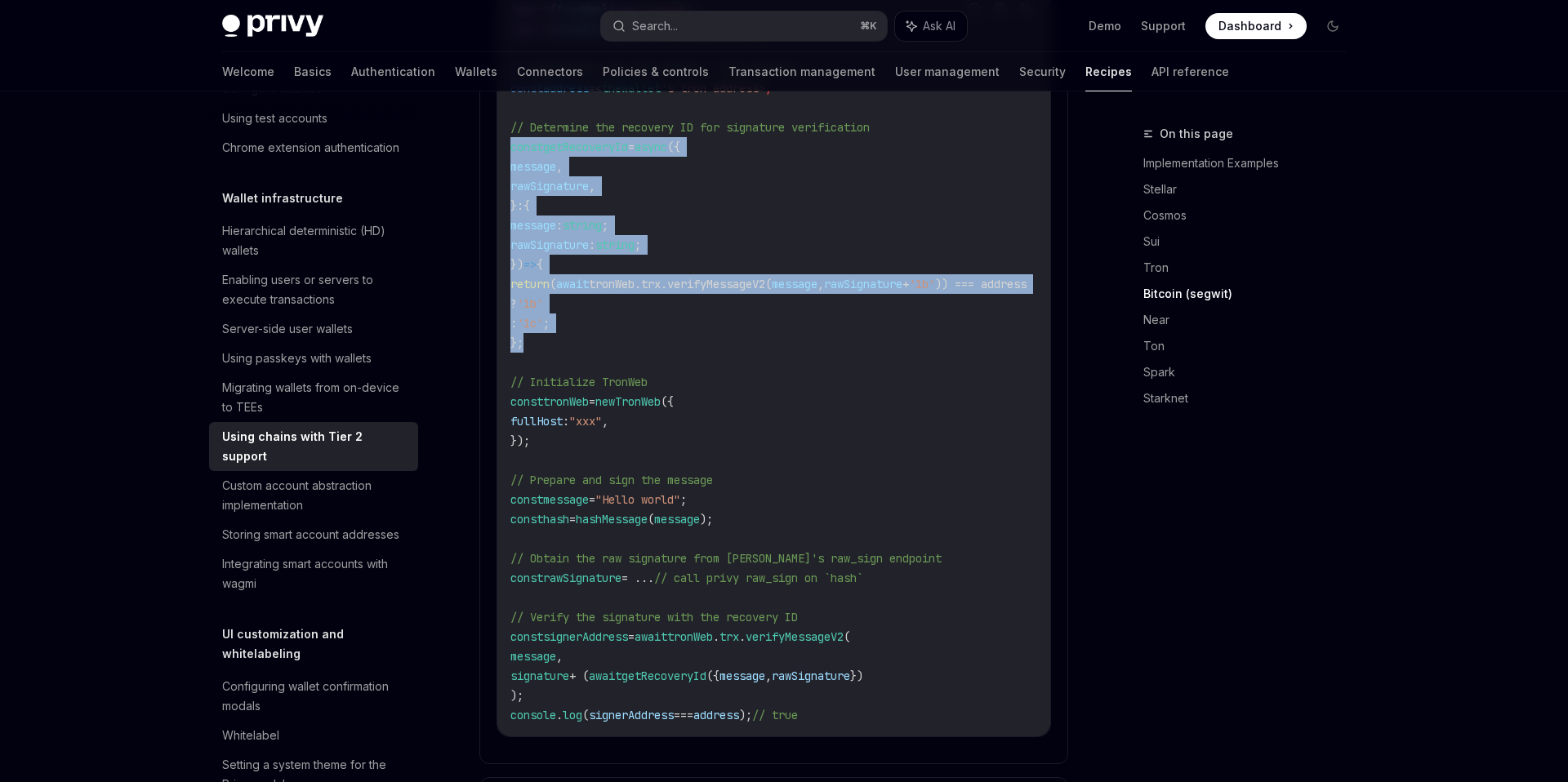
scroll to position [1476, 0]
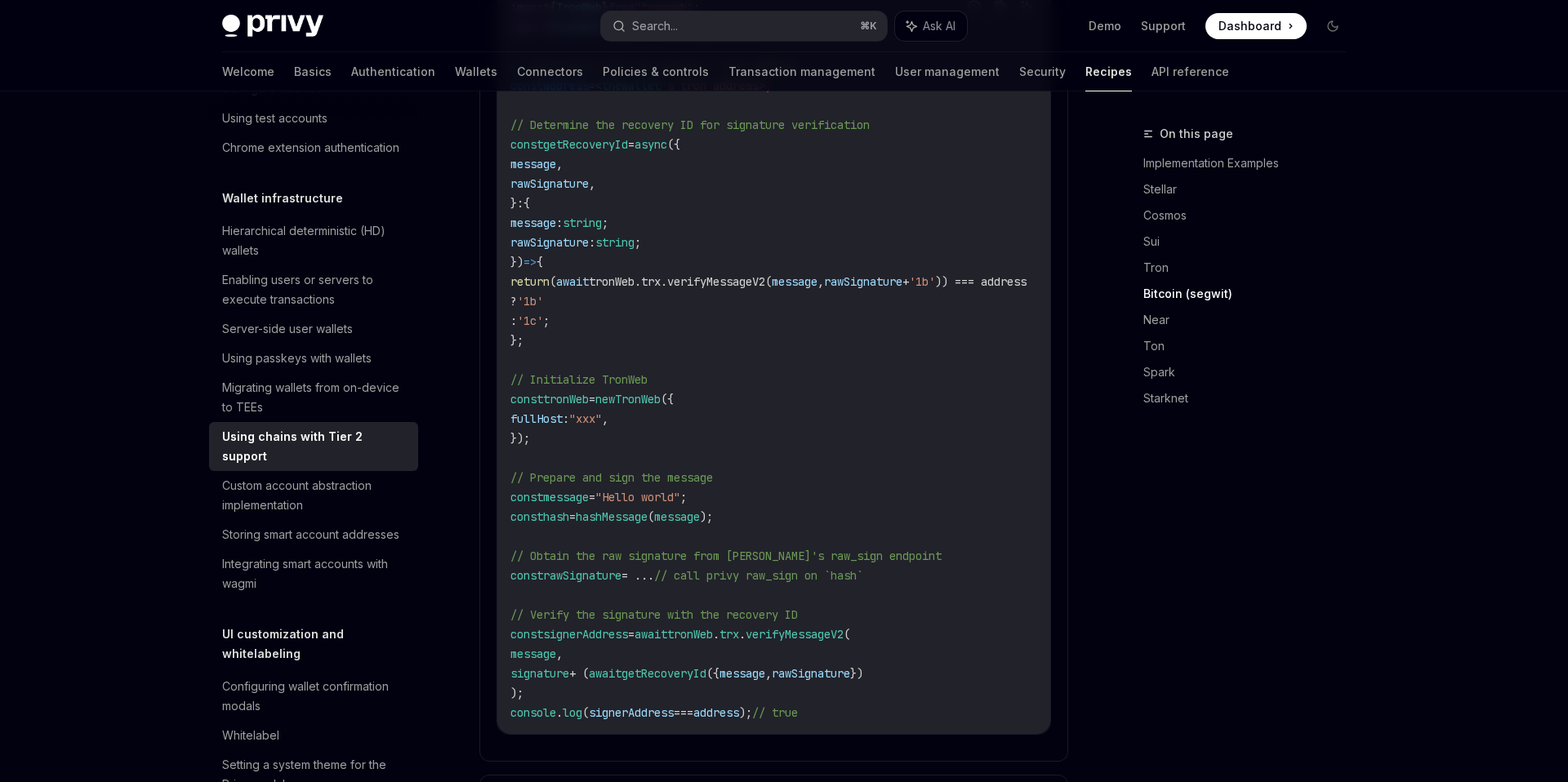
click at [526, 663] on code "import { TronWeb } from "tronweb" ; import { hashMessage } from "tronweb/utils"…" at bounding box center [788, 360] width 556 height 725
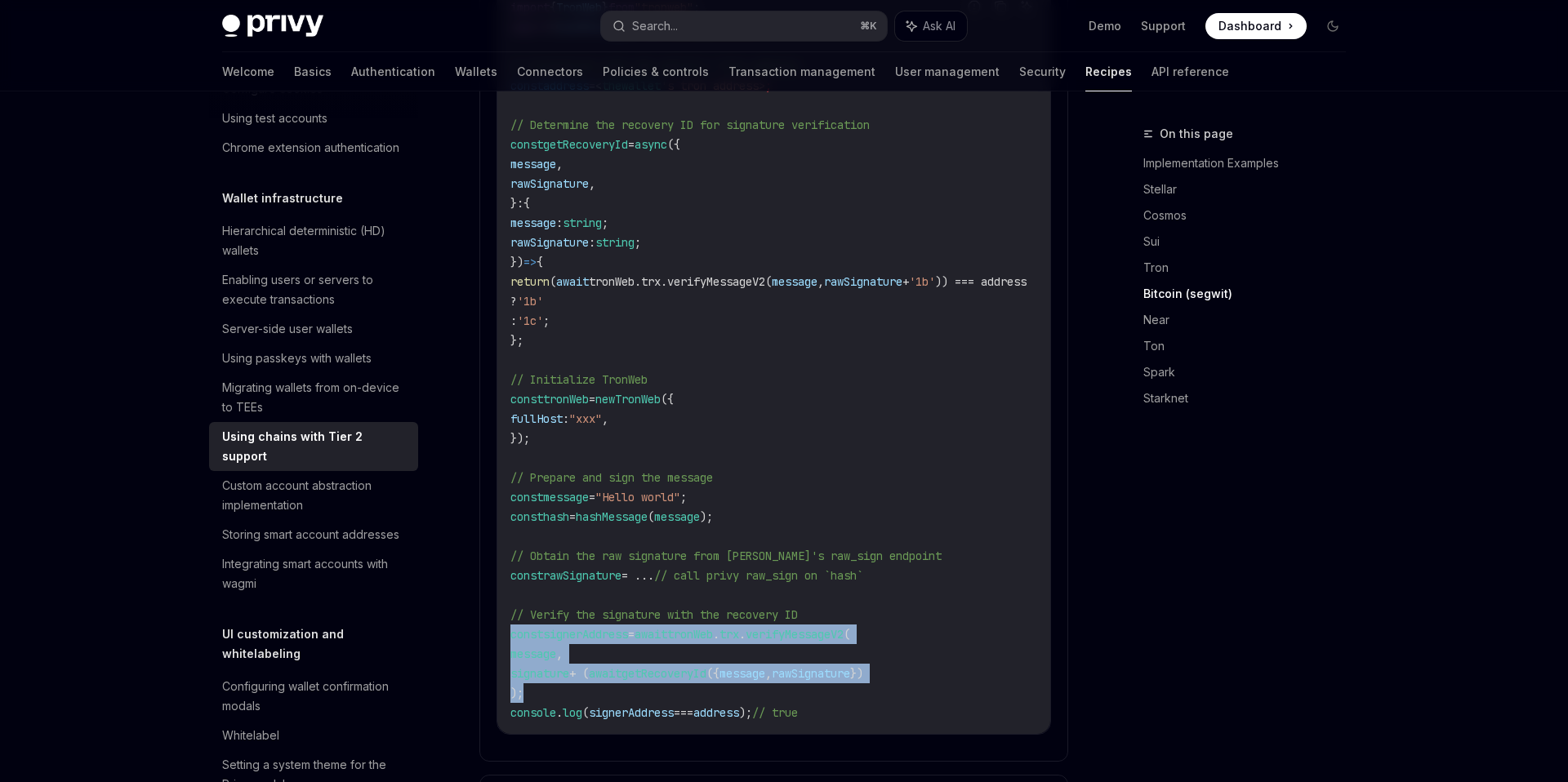
drag, startPoint x: 533, startPoint y: 674, endPoint x: 511, endPoint y: 614, distance: 63.9
click at [512, 614] on code "import { TronWeb } from "tronweb" ; import { hashMessage } from "tronweb/utils"…" at bounding box center [788, 360] width 556 height 725
copy code "const signerAddress = await tronWeb . trx . verifyMessageV2 ( message , signatu…"
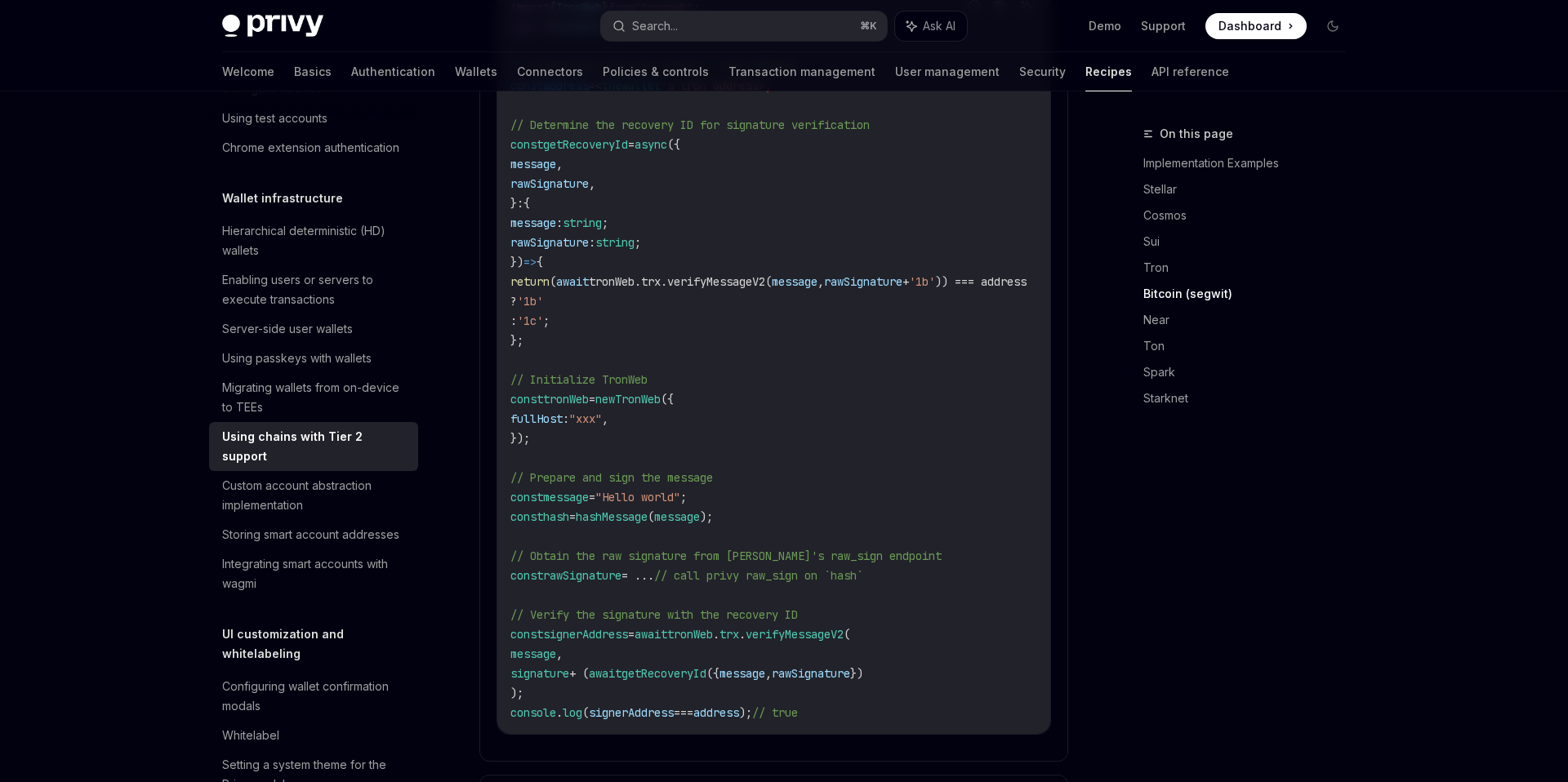
click at [769, 329] on code "import { TronWeb } from "tronweb" ; import { hashMessage } from "tronweb/utils"…" at bounding box center [788, 360] width 556 height 725
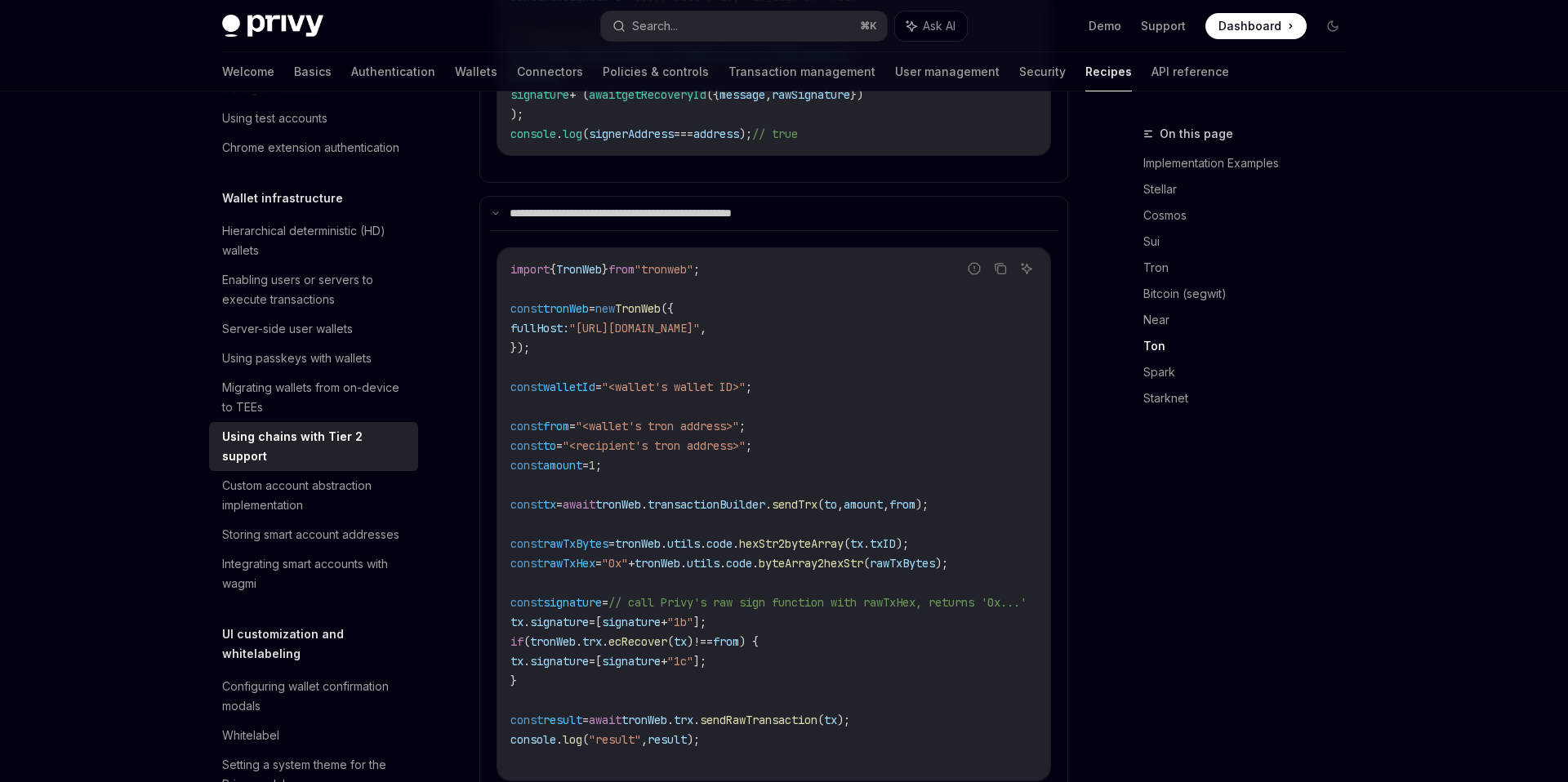
scroll to position [2057, 0]
type textarea "*"
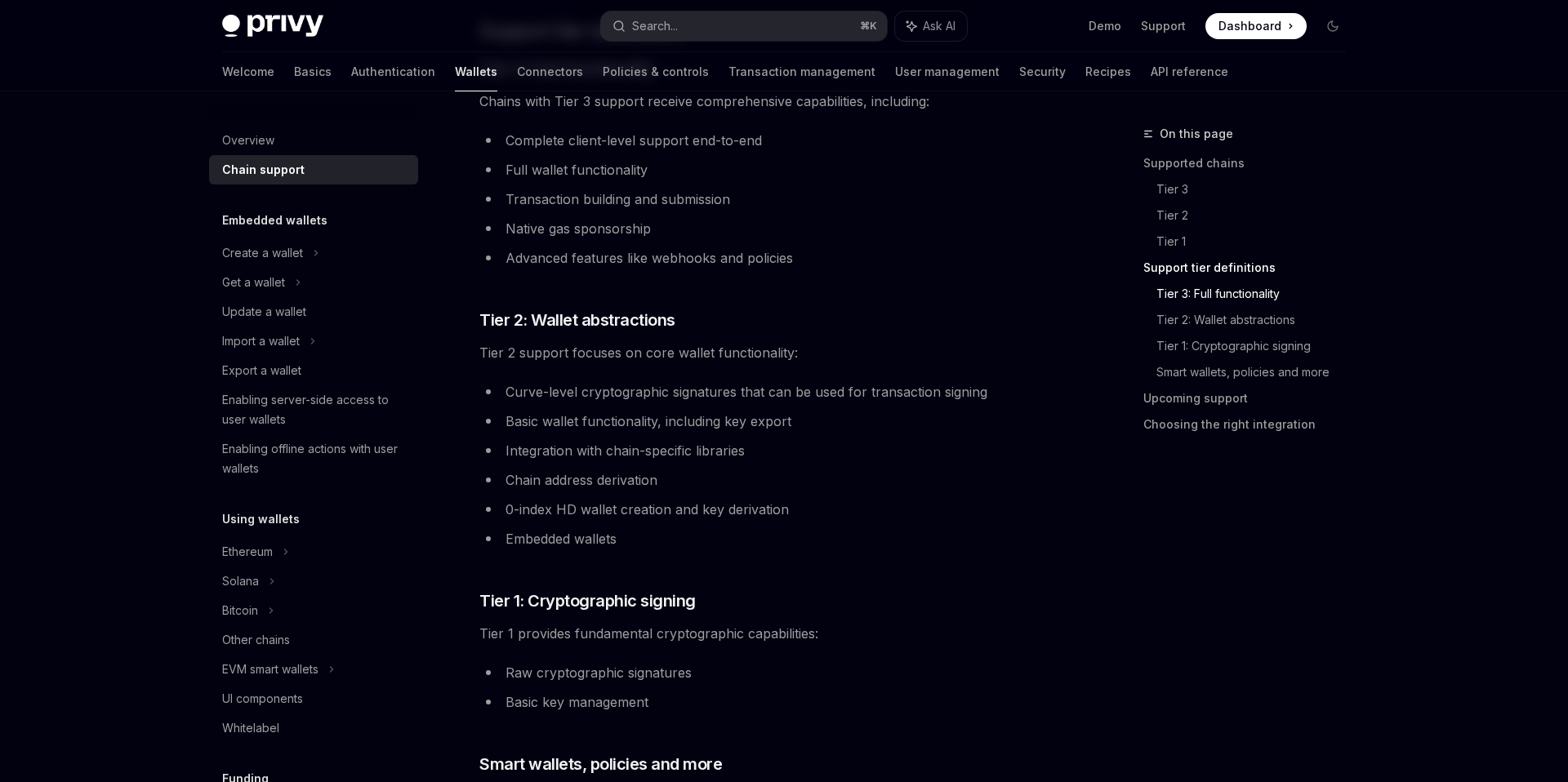
scroll to position [930, 0]
click at [692, 25] on button "Search... ⌘ K" at bounding box center [744, 26] width 286 height 29
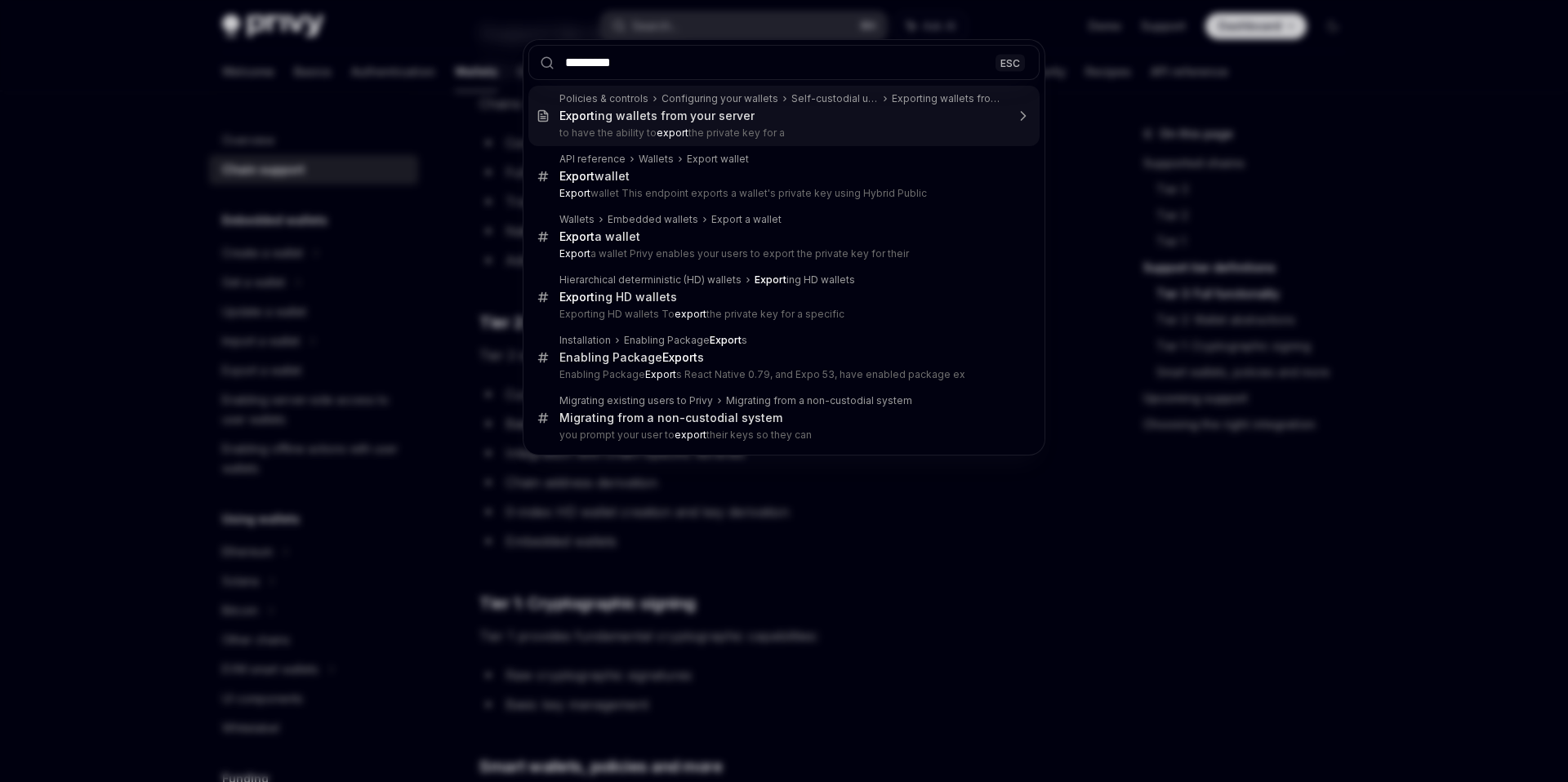
type input "**********"
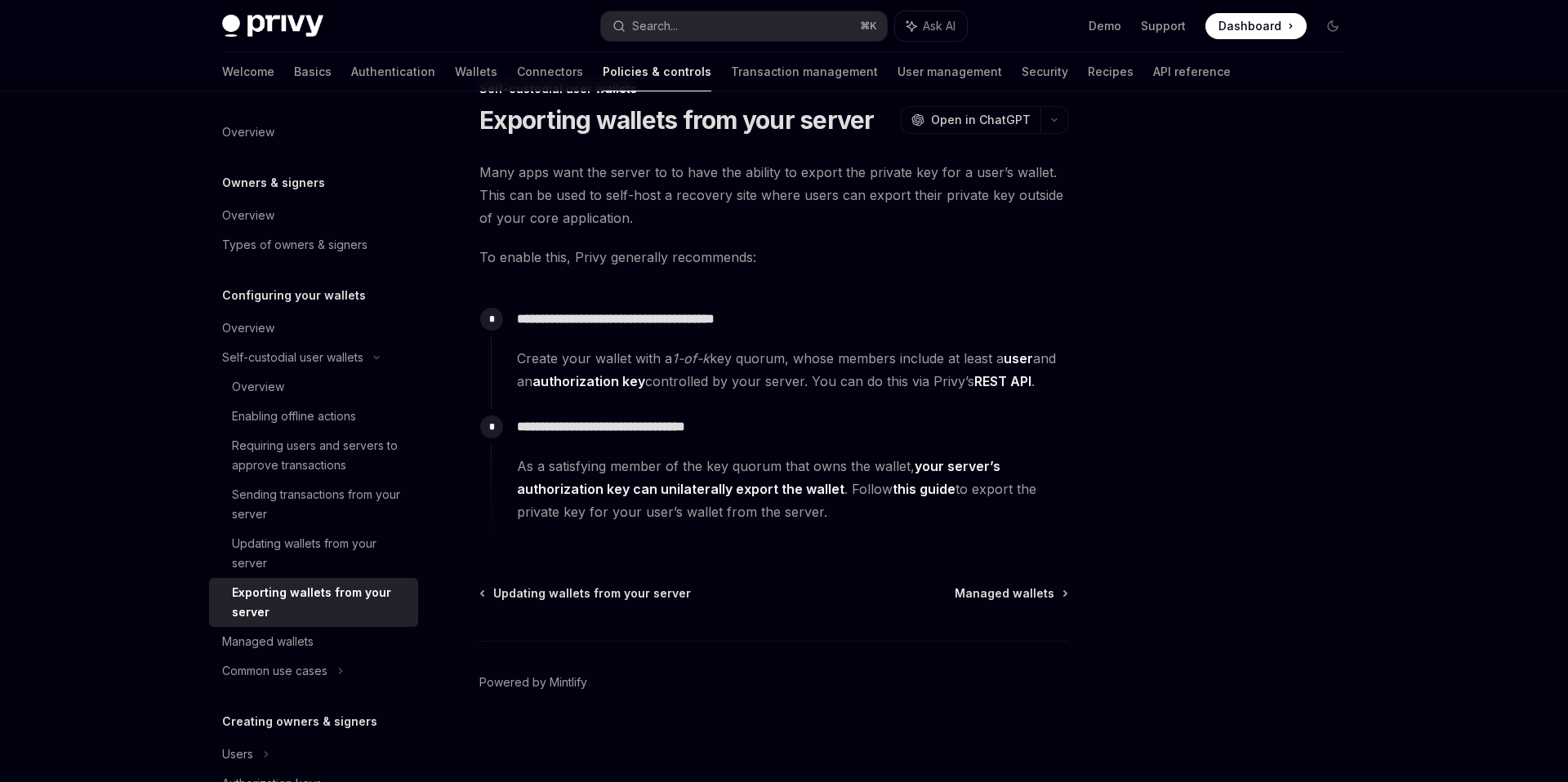
scroll to position [44, 0]
type textarea "*"
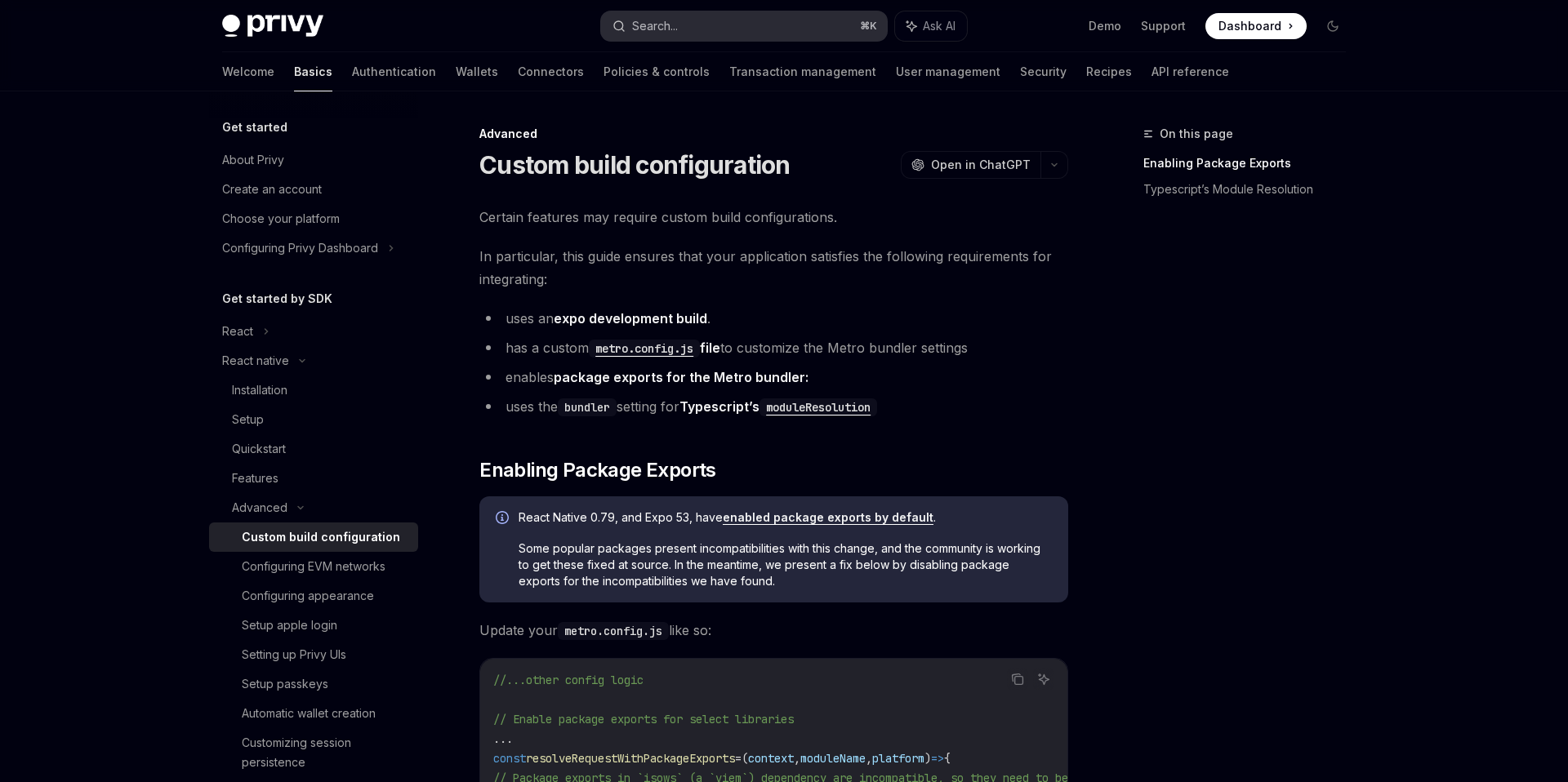
click at [710, 24] on button "Search... ⌘ K" at bounding box center [744, 26] width 286 height 29
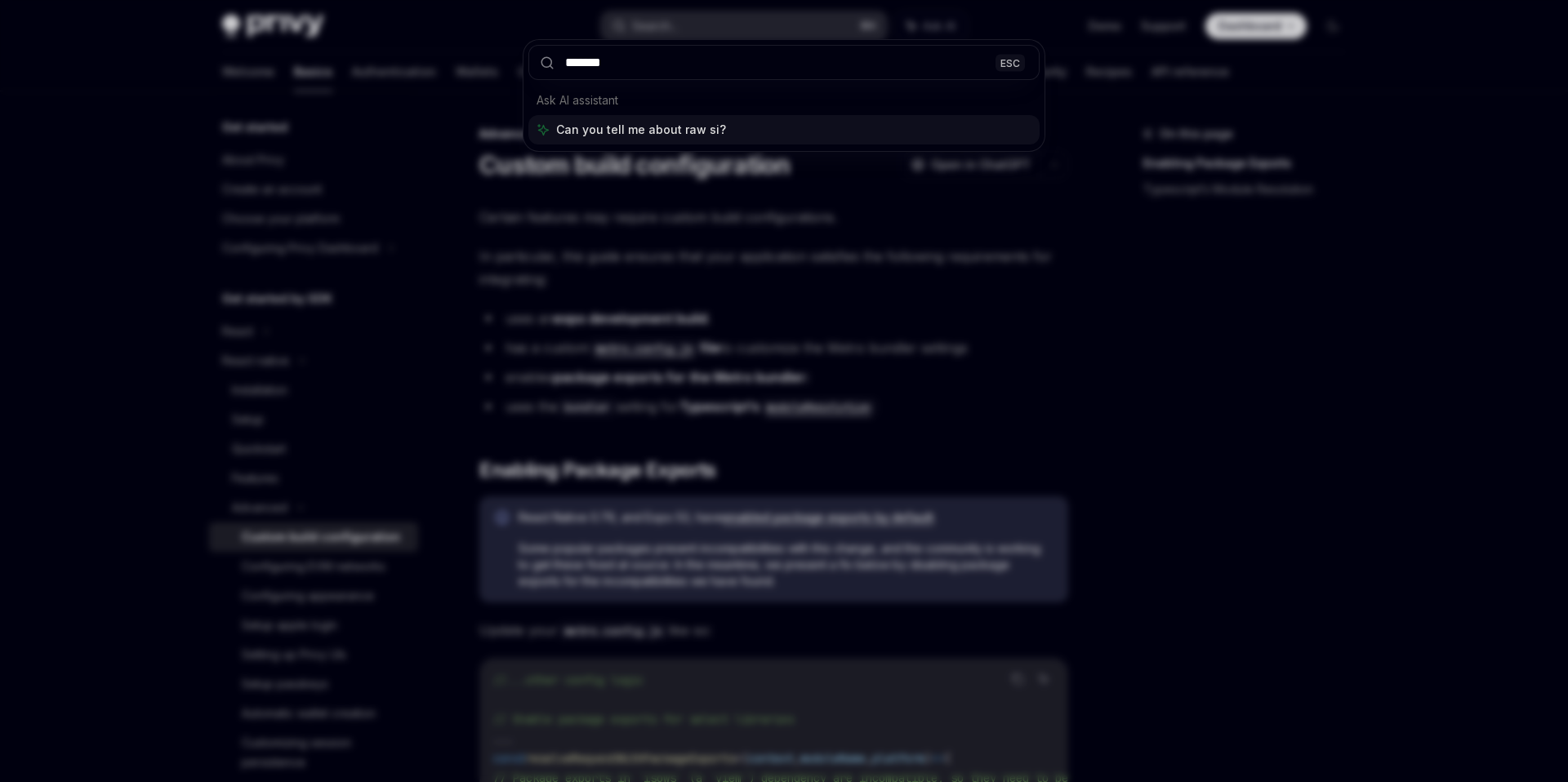
type input "********"
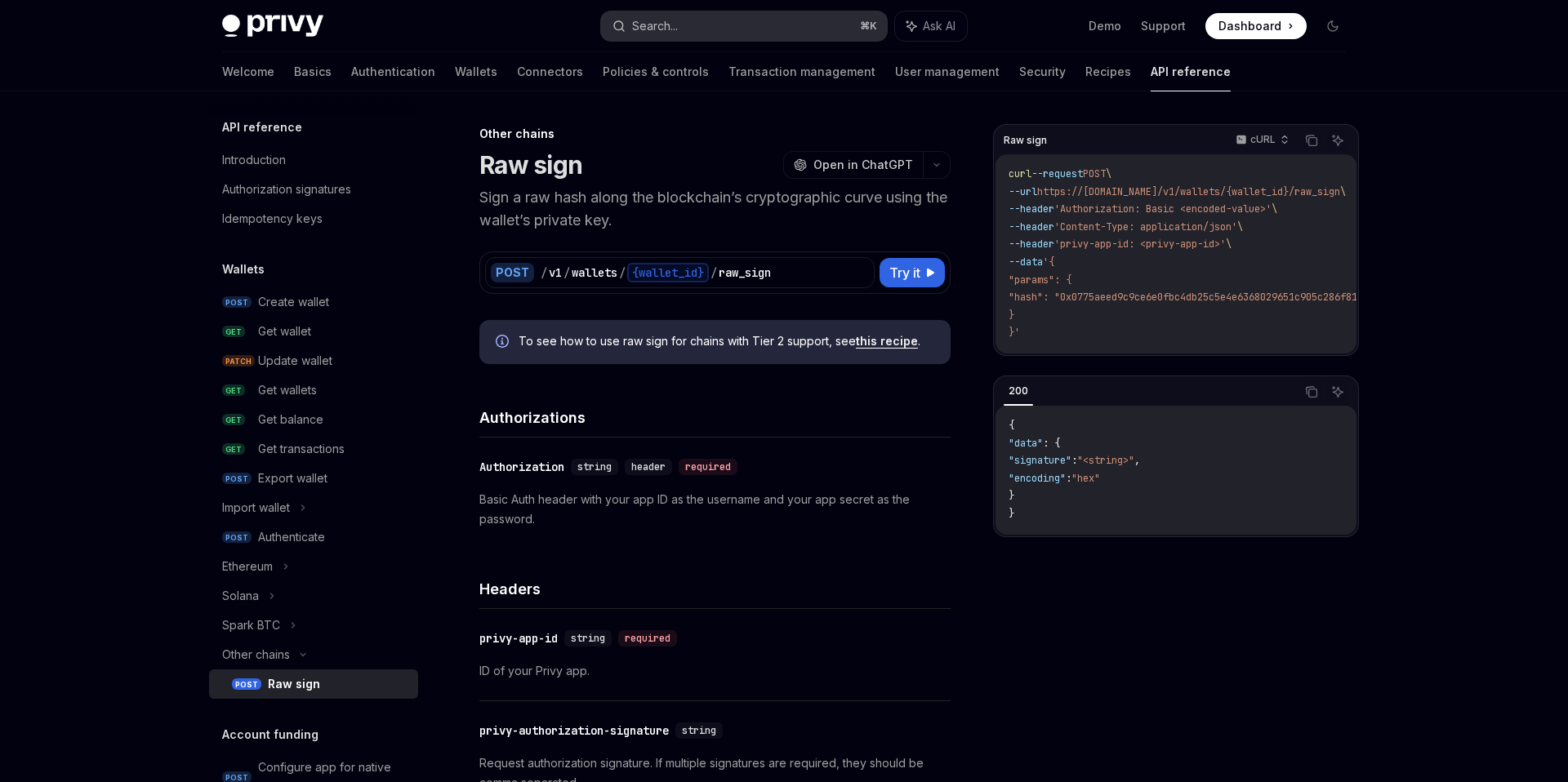
click at [731, 38] on button "Search... ⌘ K" at bounding box center [744, 26] width 286 height 29
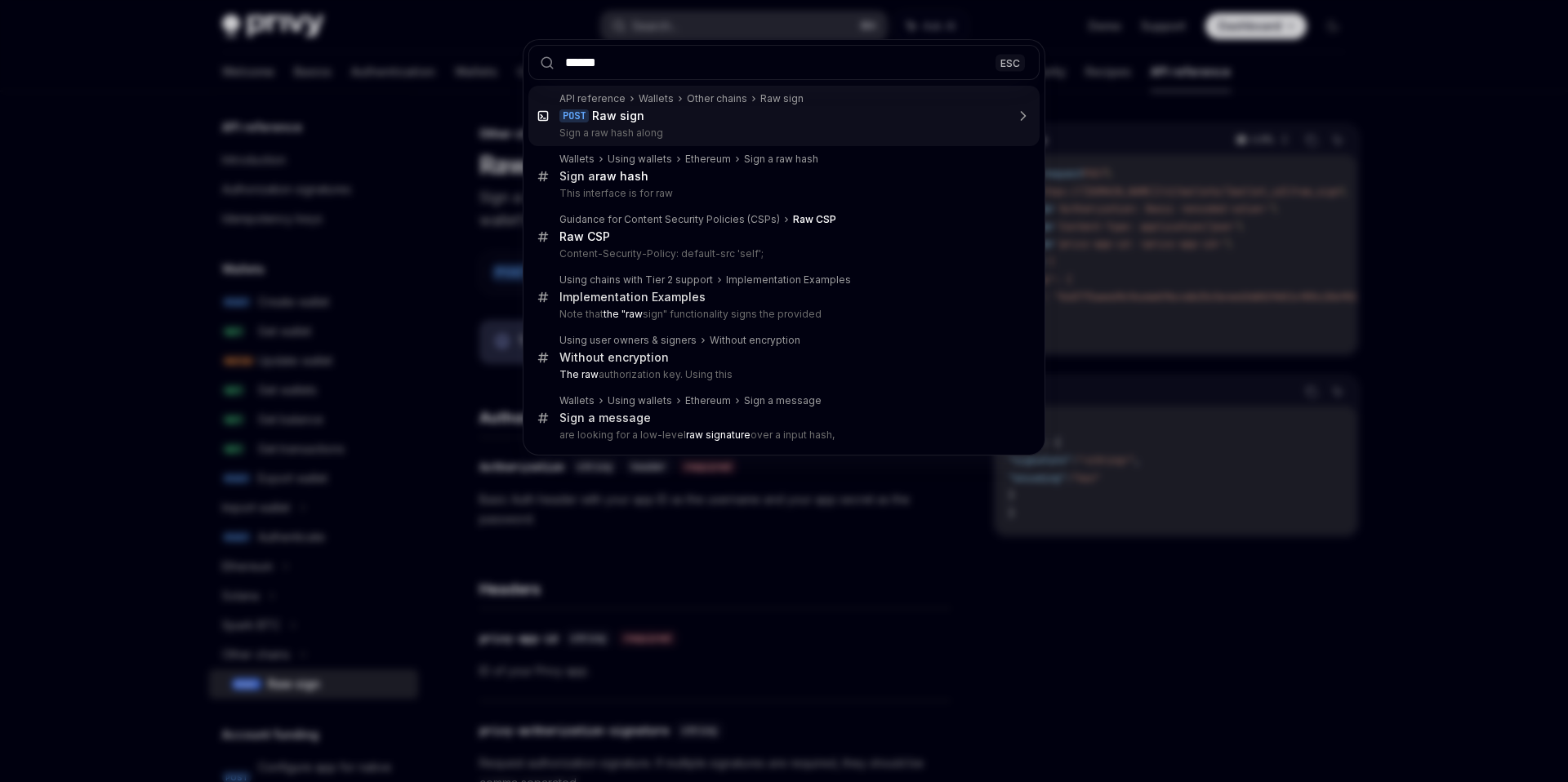
type input "*******"
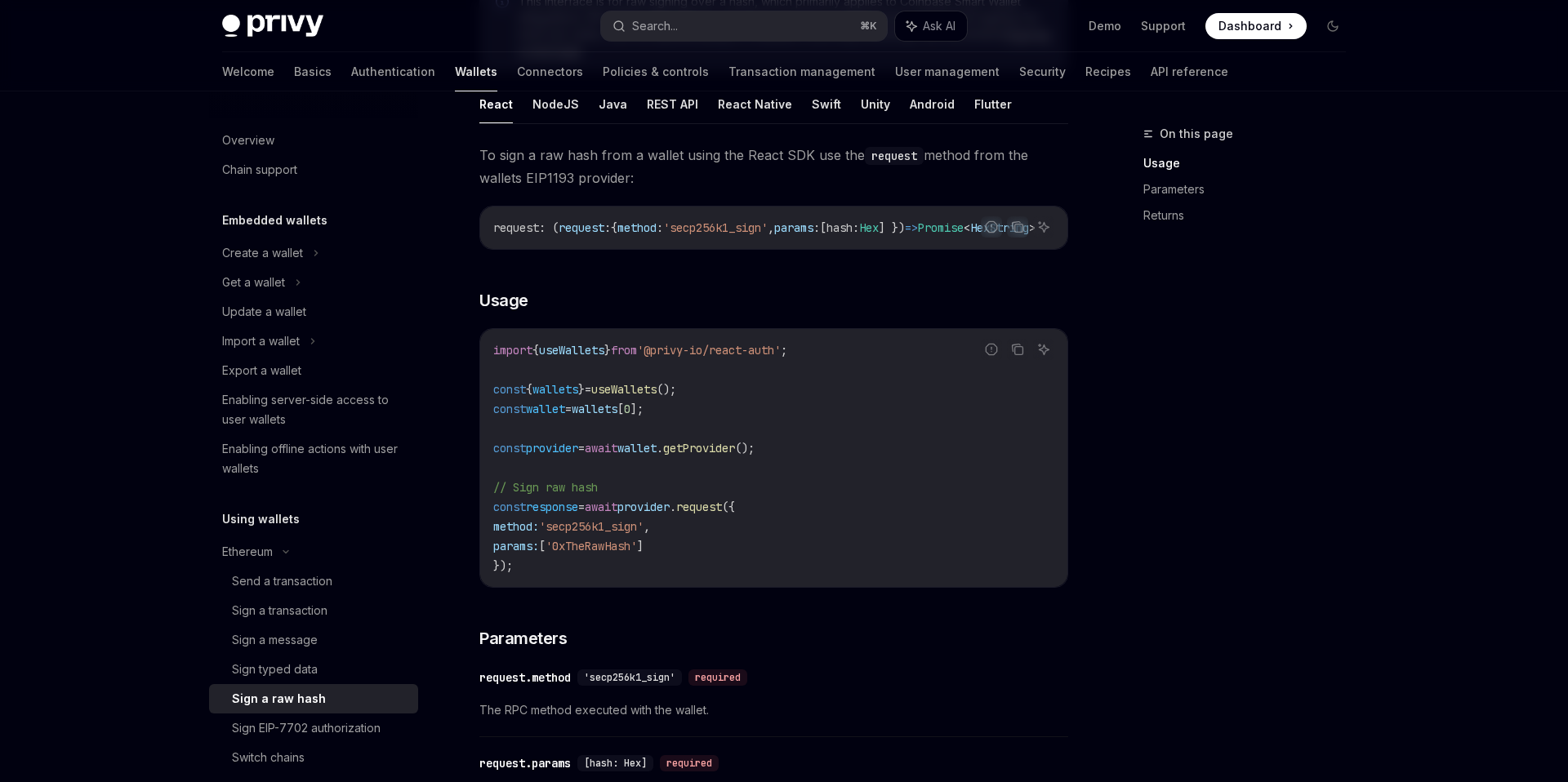
scroll to position [222, 0]
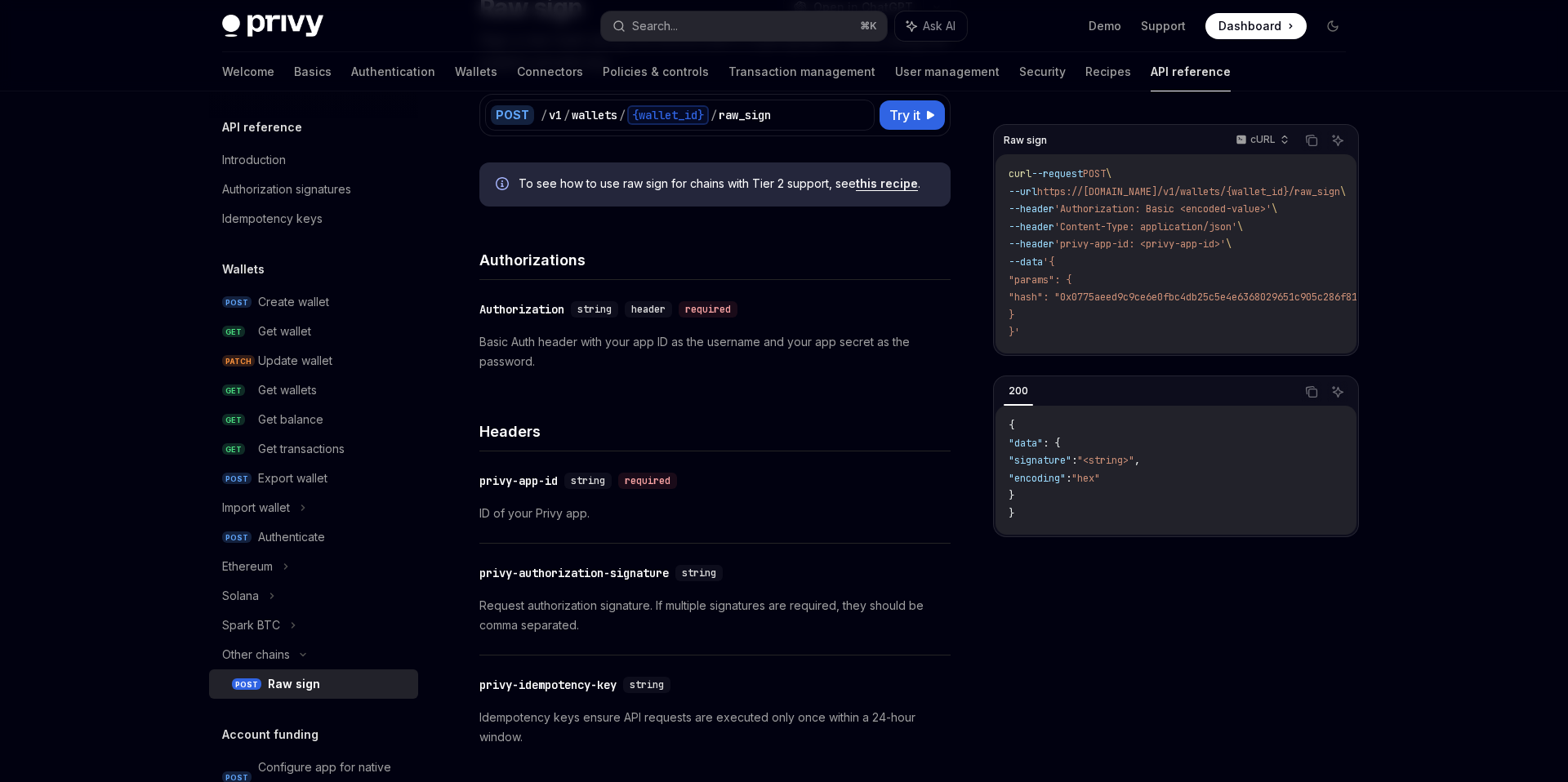
scroll to position [158, 0]
drag, startPoint x: 1053, startPoint y: 193, endPoint x: 1364, endPoint y: 194, distance: 311.0
click at [1365, 194] on div "API reference Introduction Authorization signatures Idempotency keys Wallets PO…" at bounding box center [784, 734] width 1203 height 1602
click at [1274, 187] on span "https://api.privy.io/v1/wallets/{wallet_id}/raw_sign" at bounding box center [1188, 192] width 303 height 13
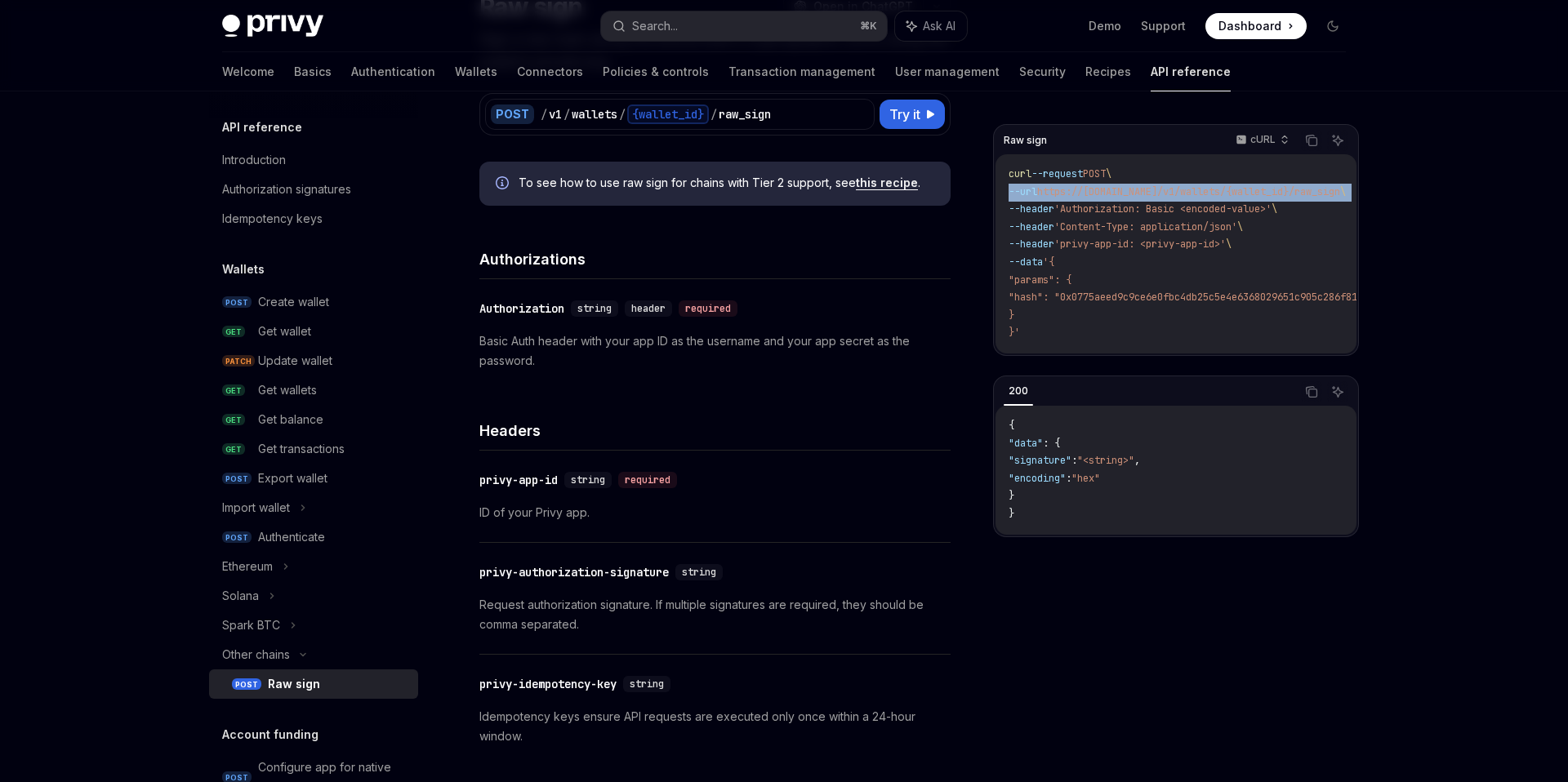
click at [1274, 187] on span "https://api.privy.io/v1/wallets/{wallet_id}/raw_sign" at bounding box center [1188, 192] width 303 height 13
click at [805, 98] on div "POST / v1 / wallets / {wallet_id} / raw_sign" at bounding box center [679, 114] width 389 height 31
drag, startPoint x: 789, startPoint y: 115, endPoint x: 780, endPoint y: 113, distance: 9.2
click at [780, 113] on div "/ v1 / wallets / {wallet_id} / raw_sign" at bounding box center [704, 114] width 329 height 20
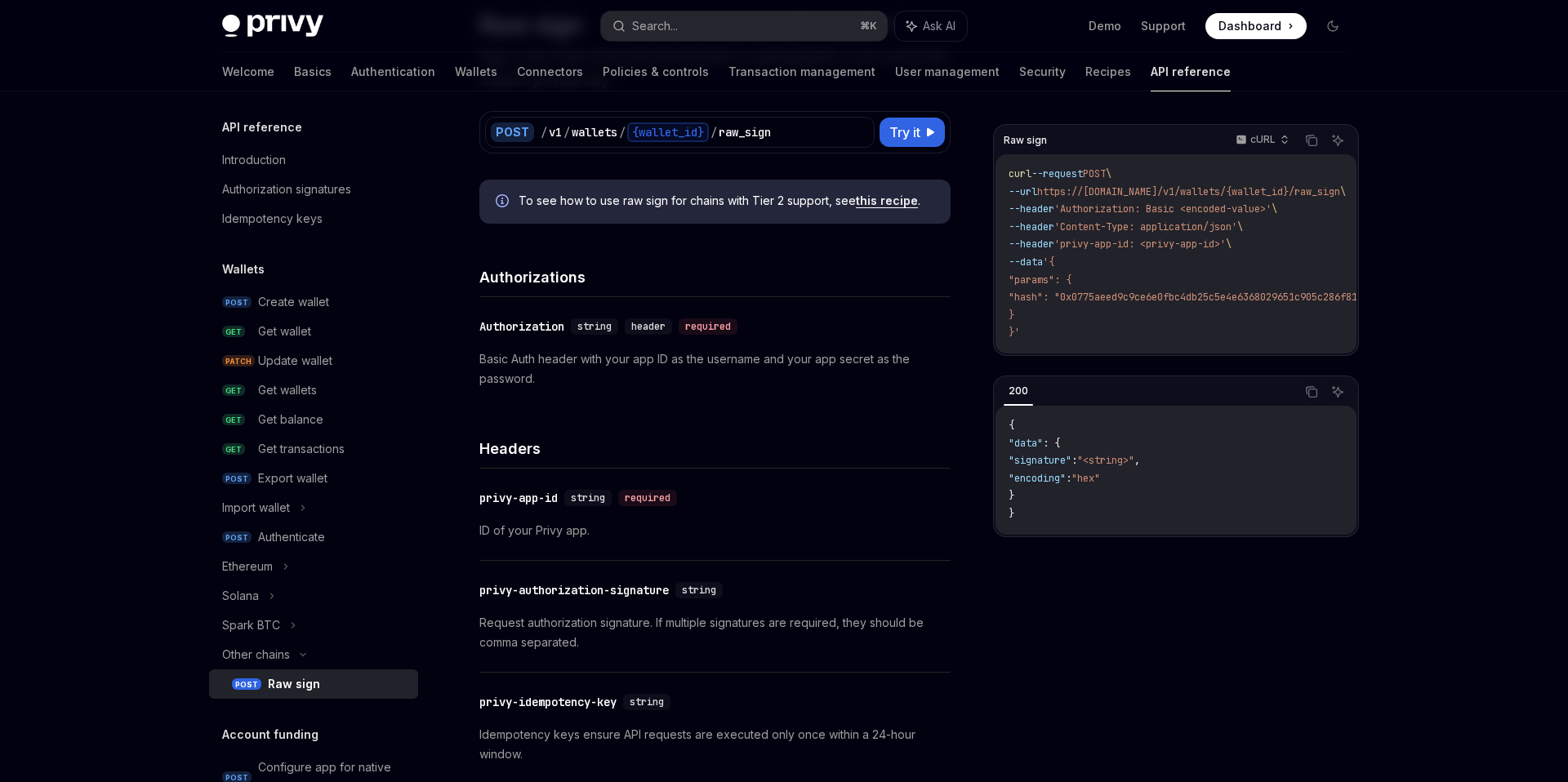
scroll to position [137, 0]
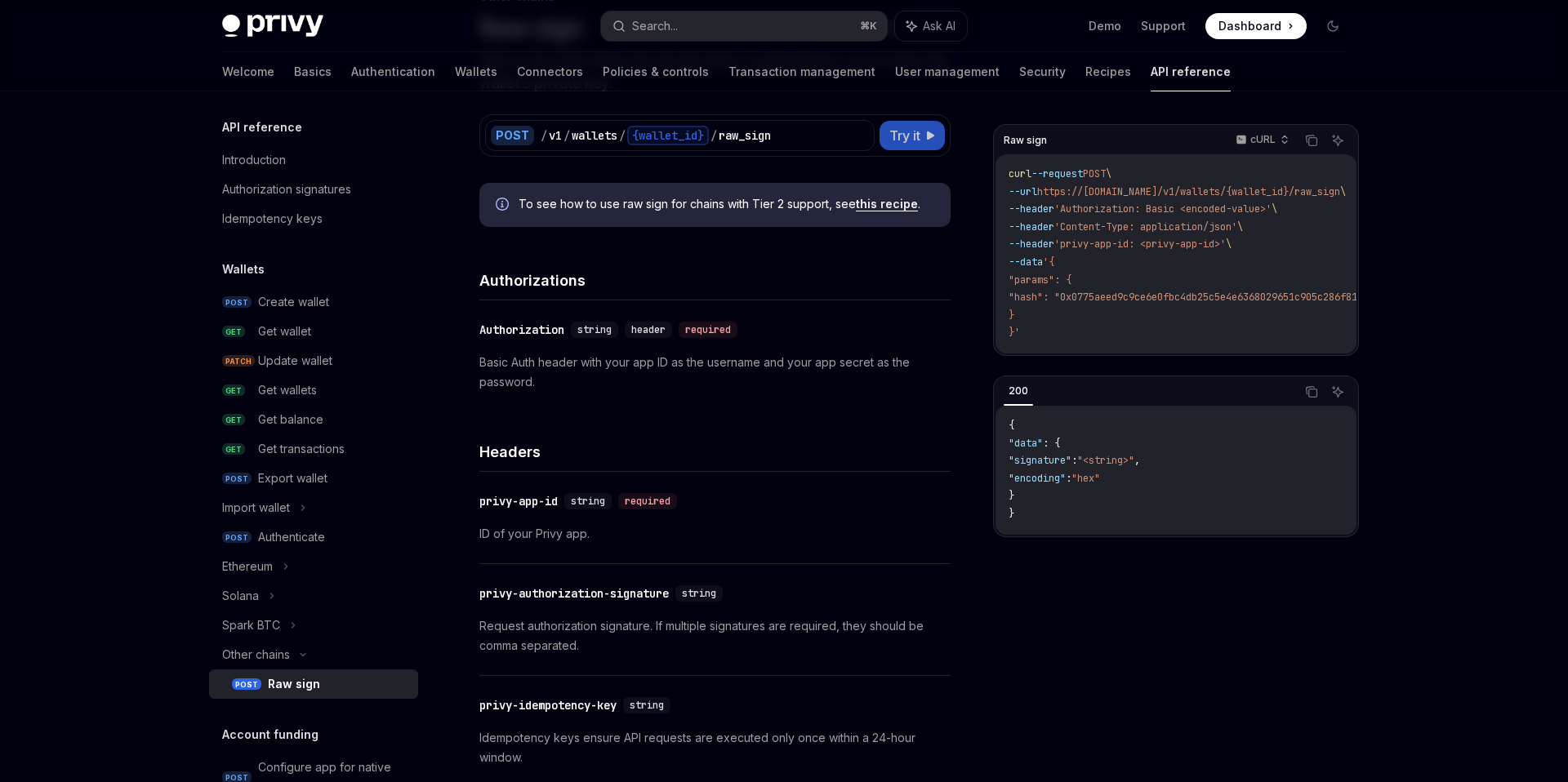
click at [892, 140] on span "Try it" at bounding box center [904, 135] width 31 height 20
type textarea "*"
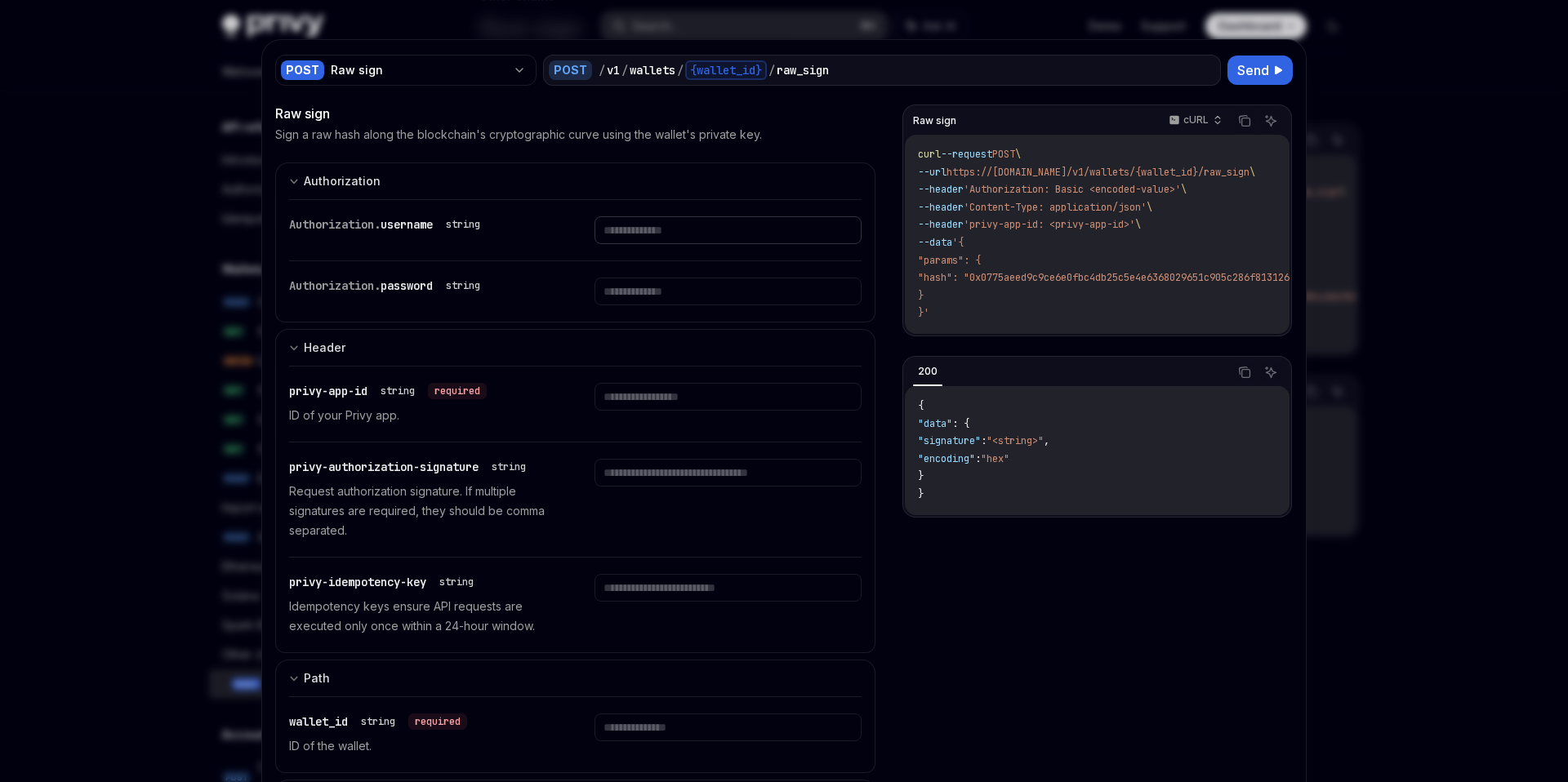
click at [685, 238] on input "text" at bounding box center [727, 230] width 266 height 27
type input "*"
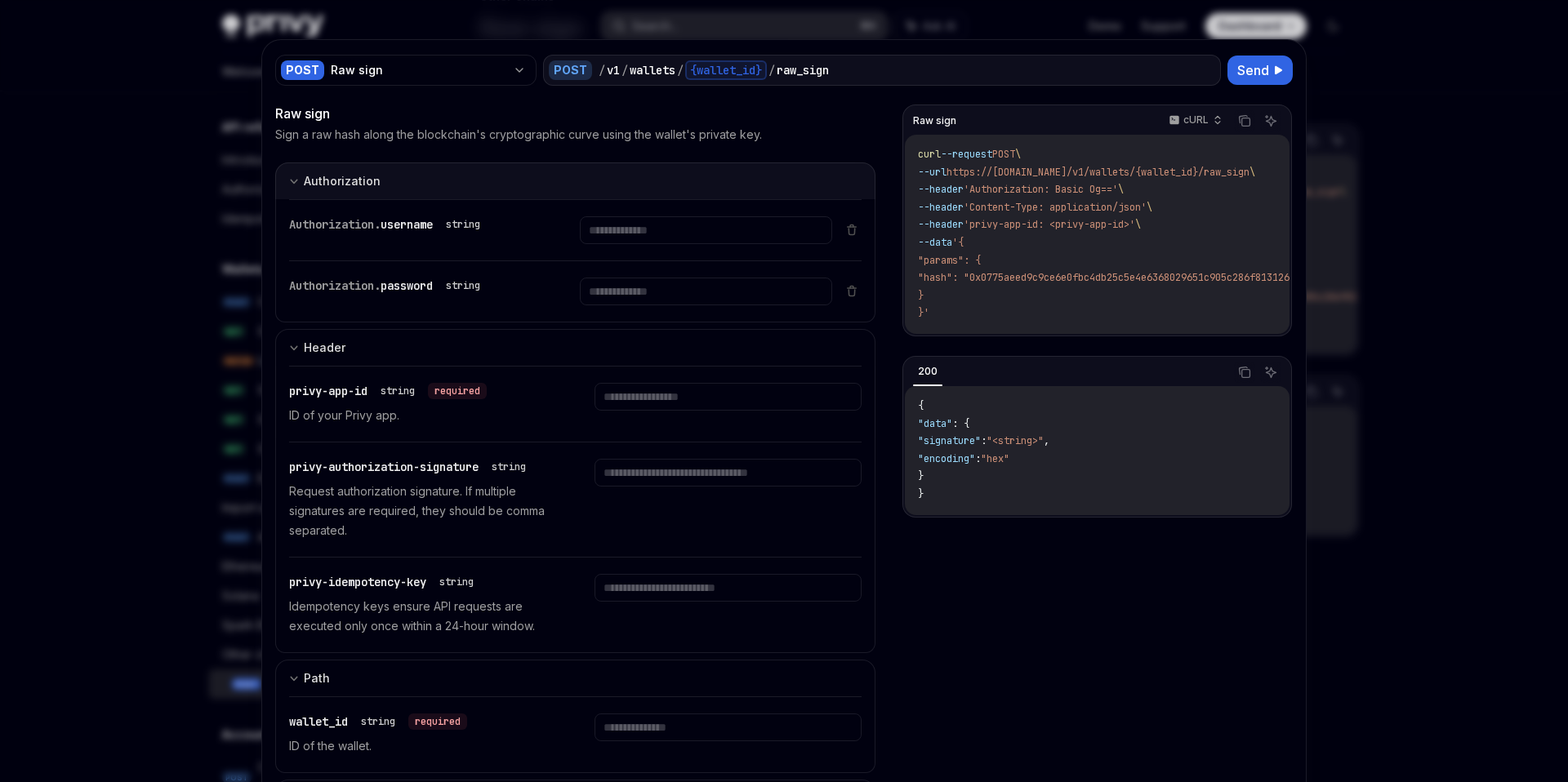
click at [574, 198] on button "Authorization appSecretAuth" at bounding box center [576, 181] width 600 height 37
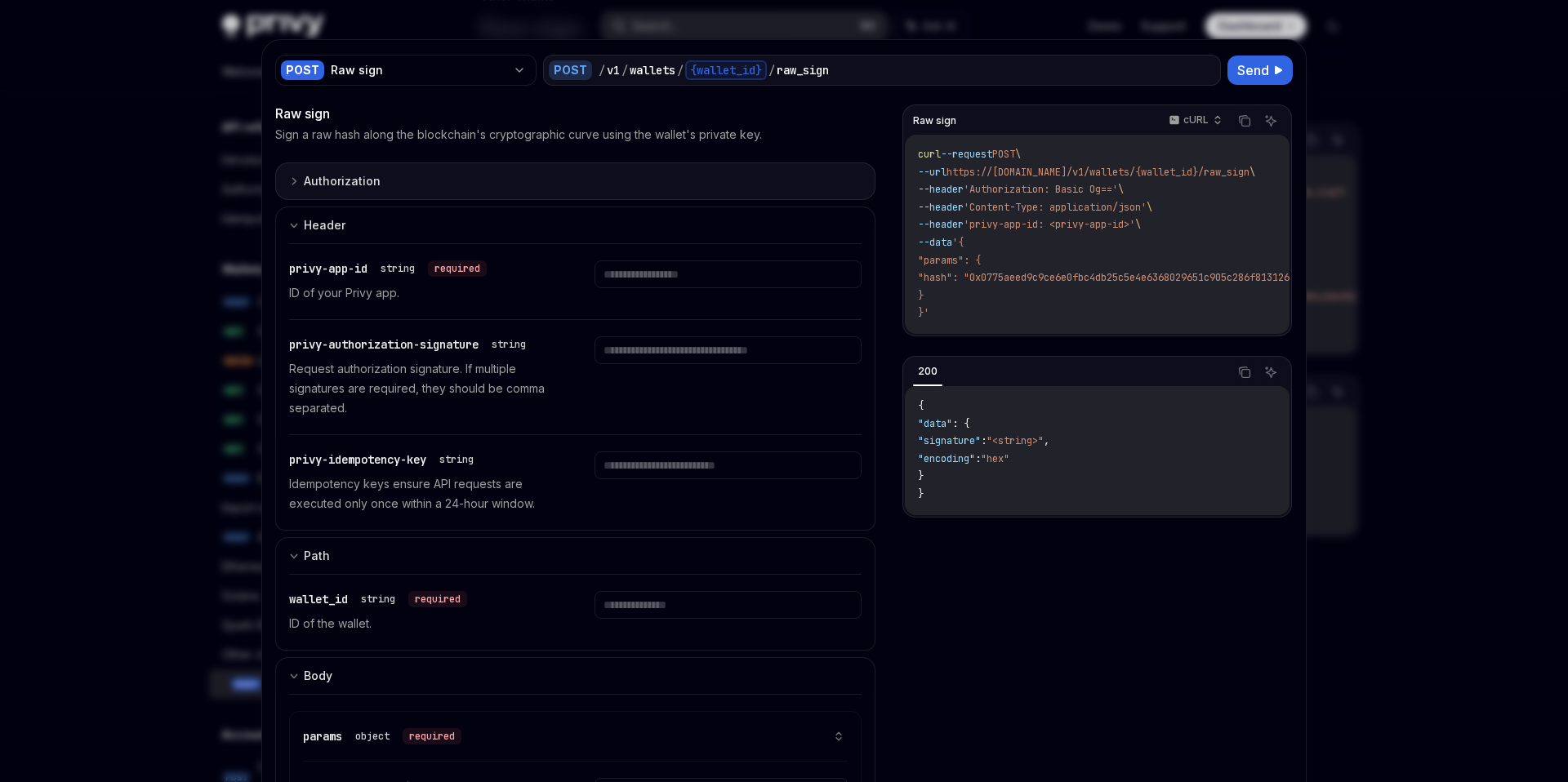
click at [574, 198] on button "Authorization appSecretAuth" at bounding box center [576, 182] width 600 height 38
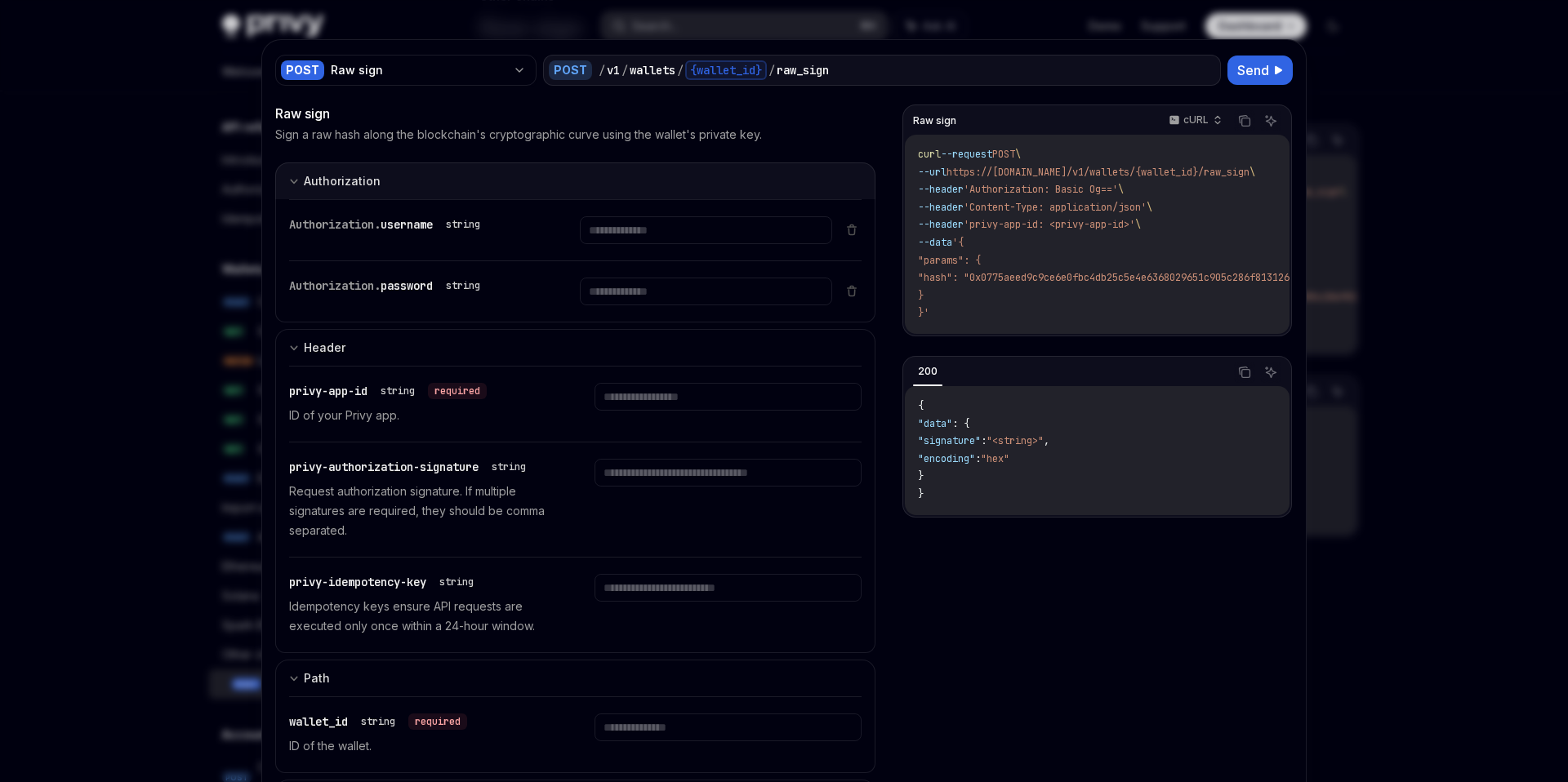
type textarea "*"
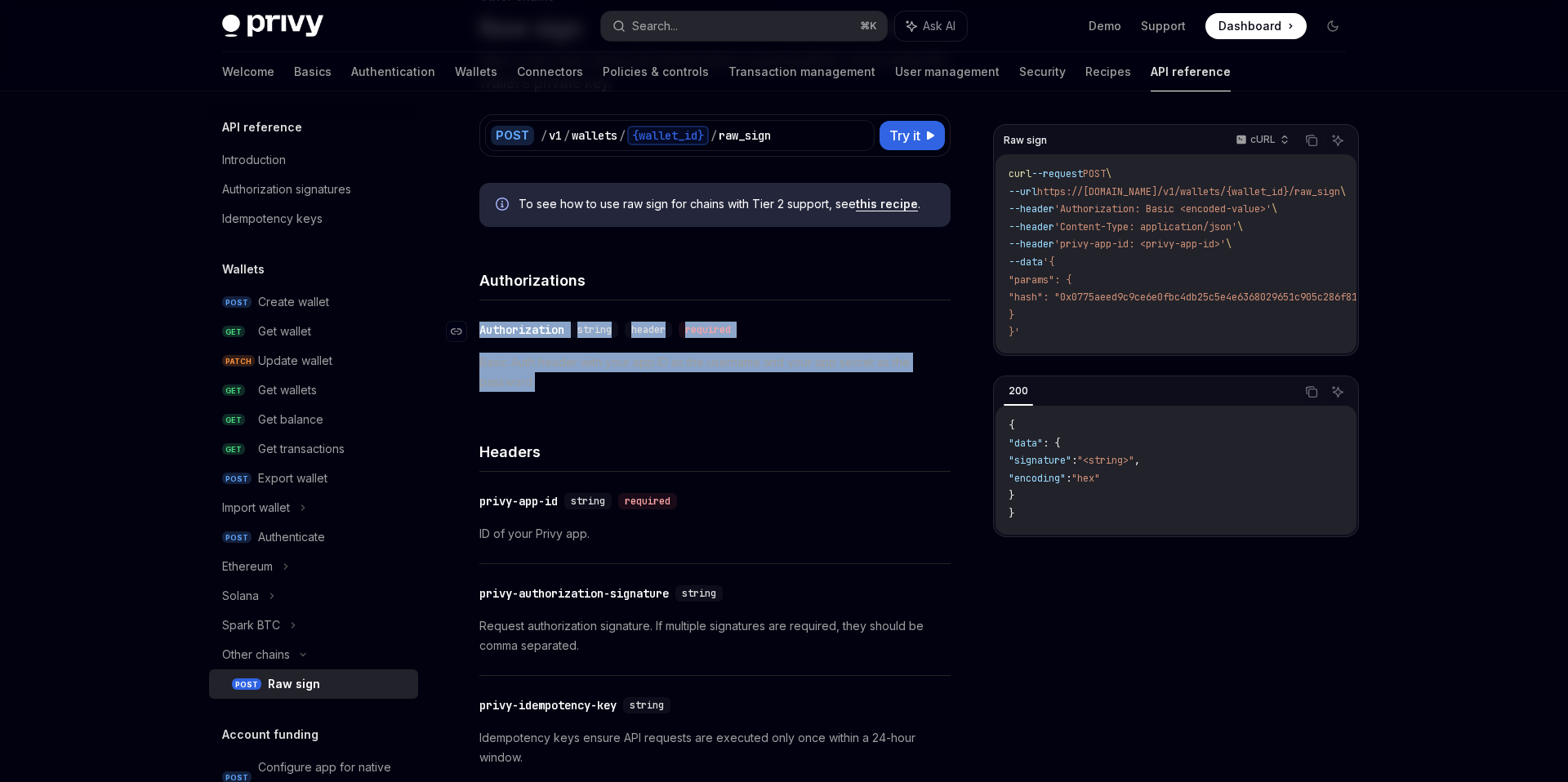
drag, startPoint x: 543, startPoint y: 377, endPoint x: 477, endPoint y: 334, distance: 78.8
click at [479, 334] on div "​ Authorization string header required Basic Auth header with your app ID as th…" at bounding box center [715, 355] width 472 height 111
copy div "​ Authorization string header required Basic Auth header with your app ID as th…"
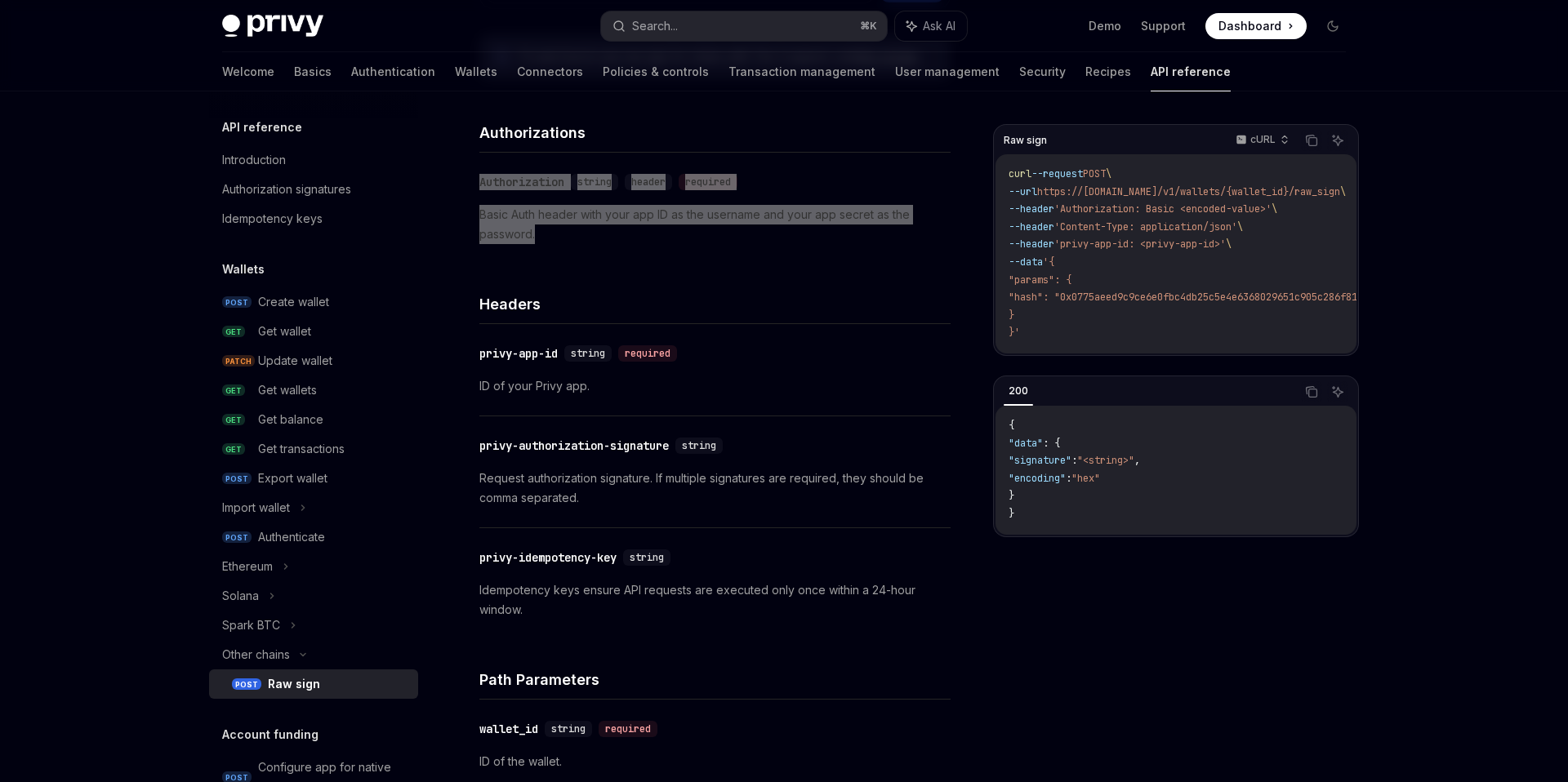
scroll to position [286, 0]
